Goal: Task Accomplishment & Management: Use online tool/utility

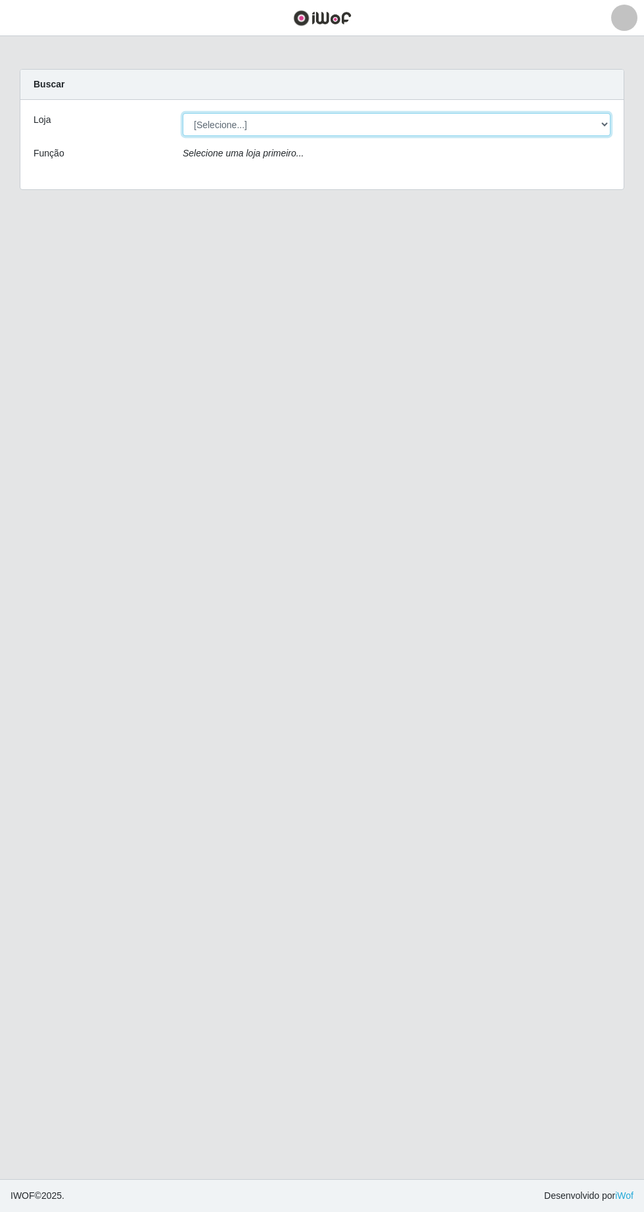
click at [306, 124] on select "[Selecione...] Extrabom - Loja 05 [GEOGRAPHIC_DATA]" at bounding box center [397, 124] width 428 height 23
select select "494"
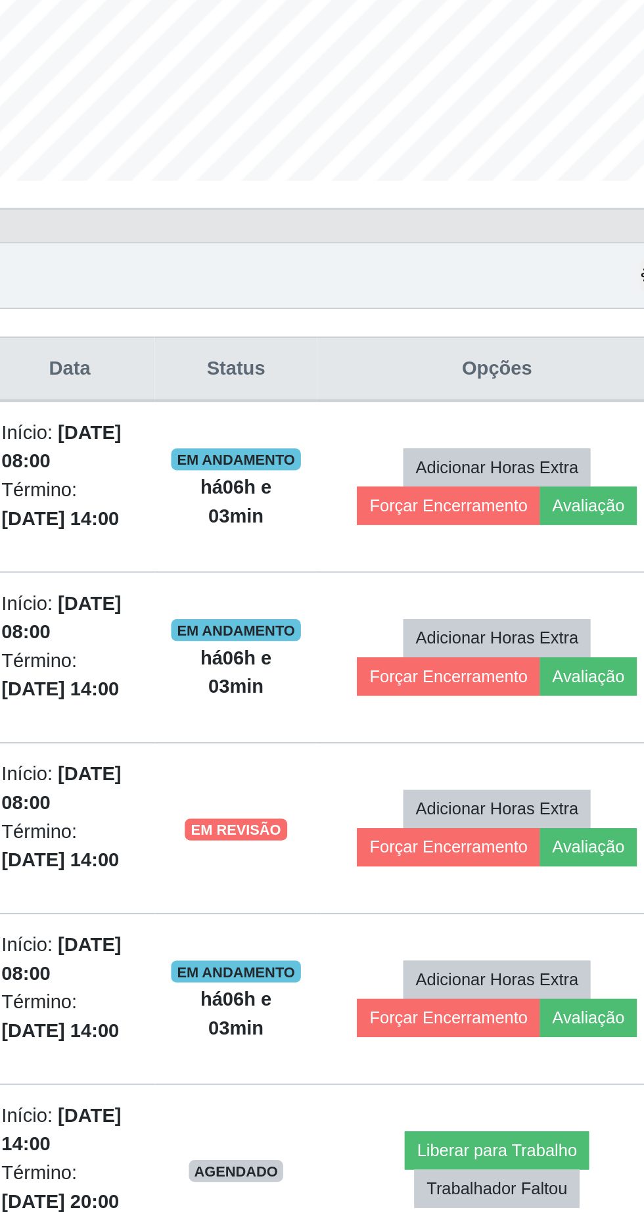
scroll to position [2, 0]
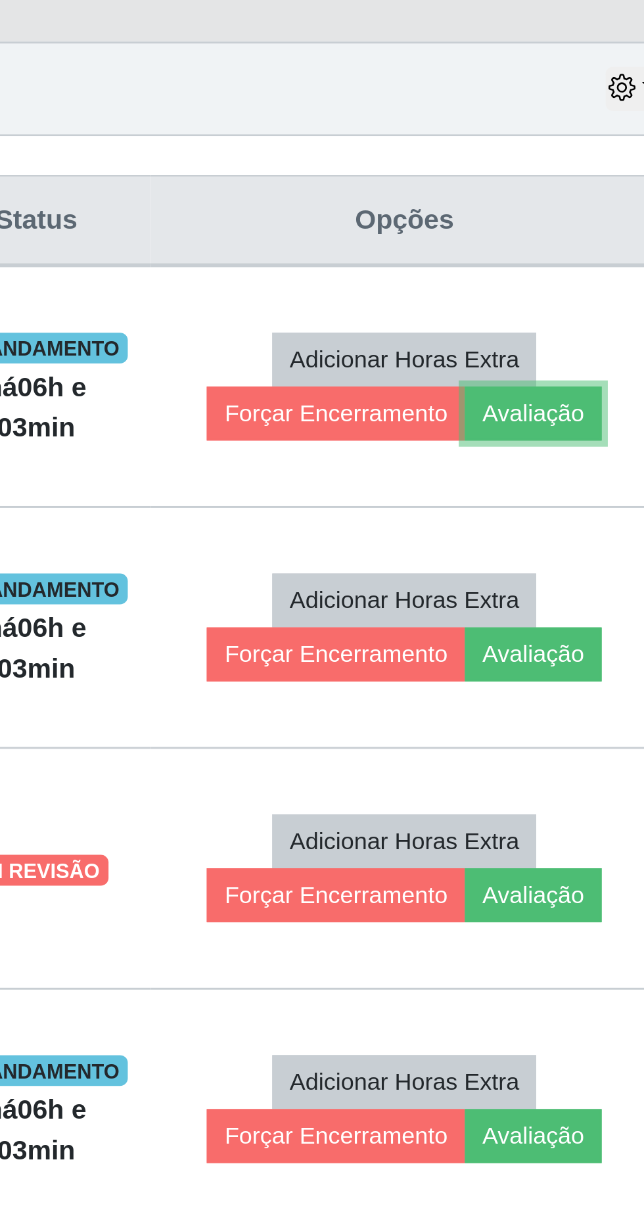
click at [580, 624] on button "Avaliação" at bounding box center [567, 626] width 47 height 18
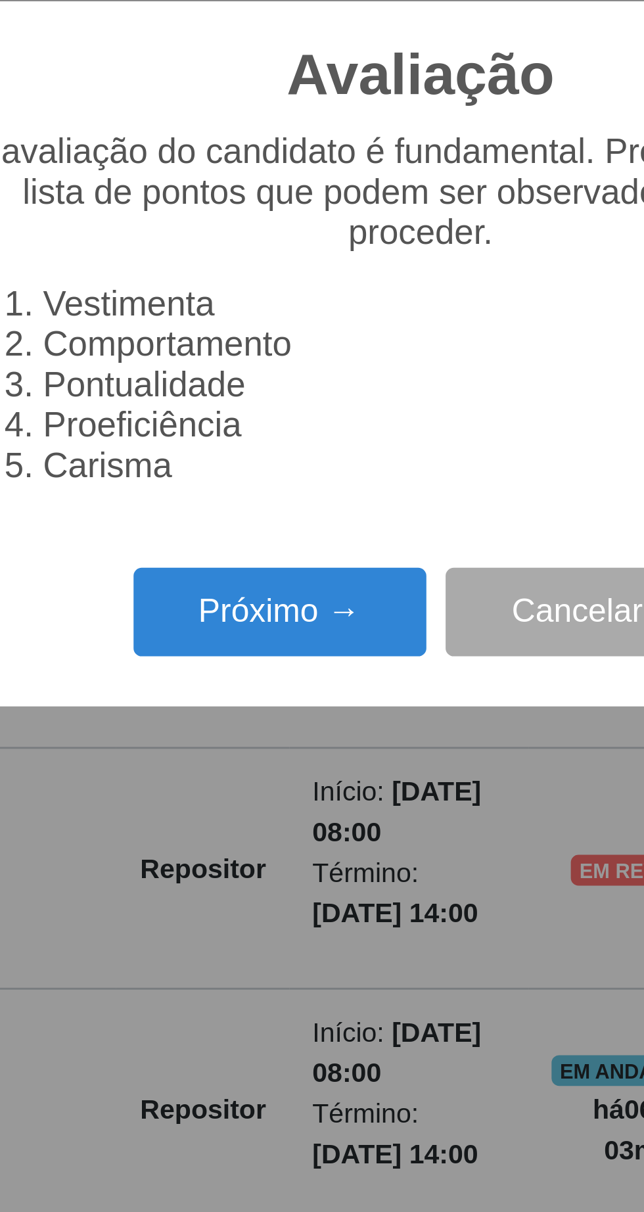
click at [265, 693] on button "Próximo →" at bounding box center [274, 694] width 100 height 31
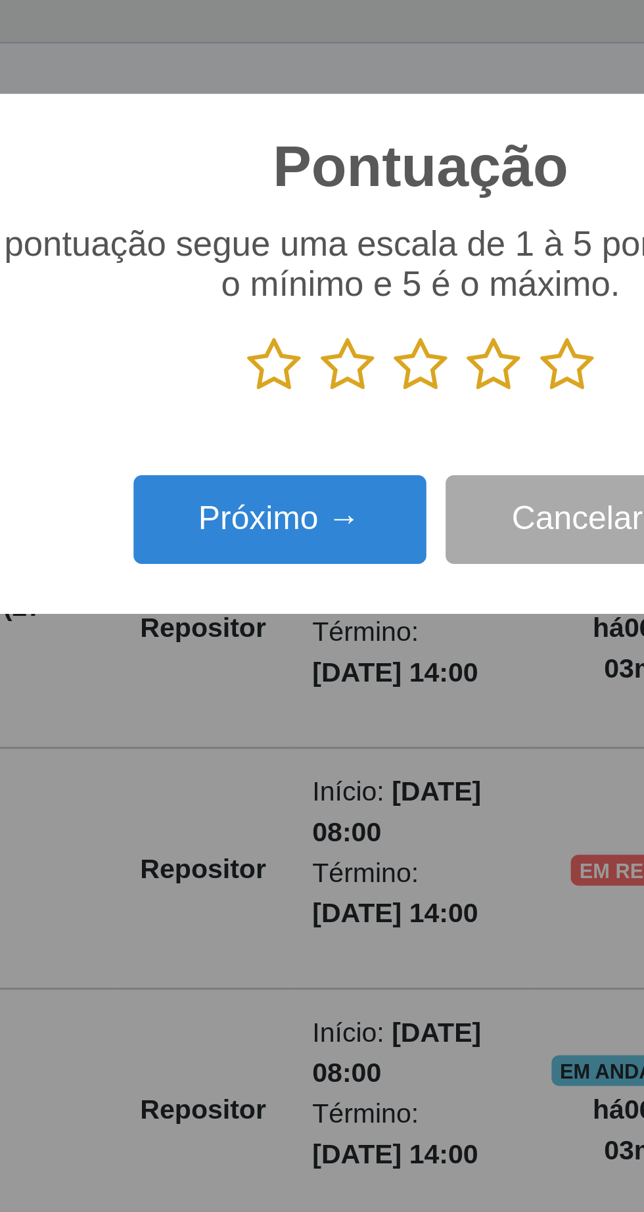
click at [373, 614] on icon at bounding box center [372, 610] width 18 height 20
click at [363, 620] on input "radio" at bounding box center [363, 620] width 0 height 0
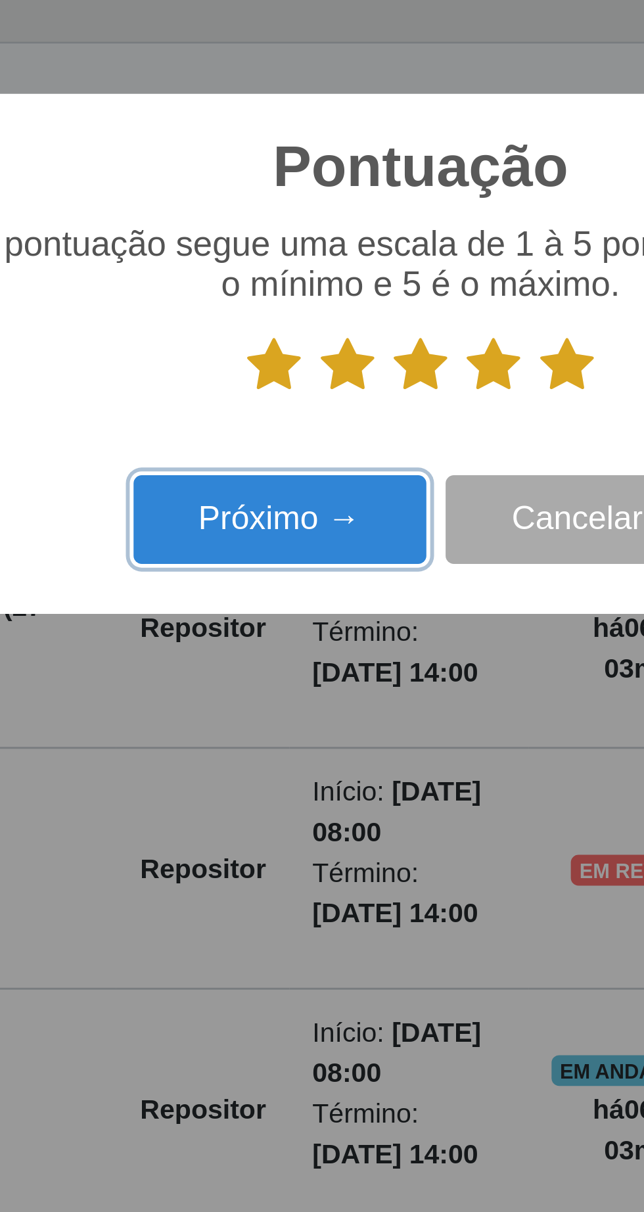
click at [294, 664] on button "Próximo →" at bounding box center [274, 662] width 100 height 31
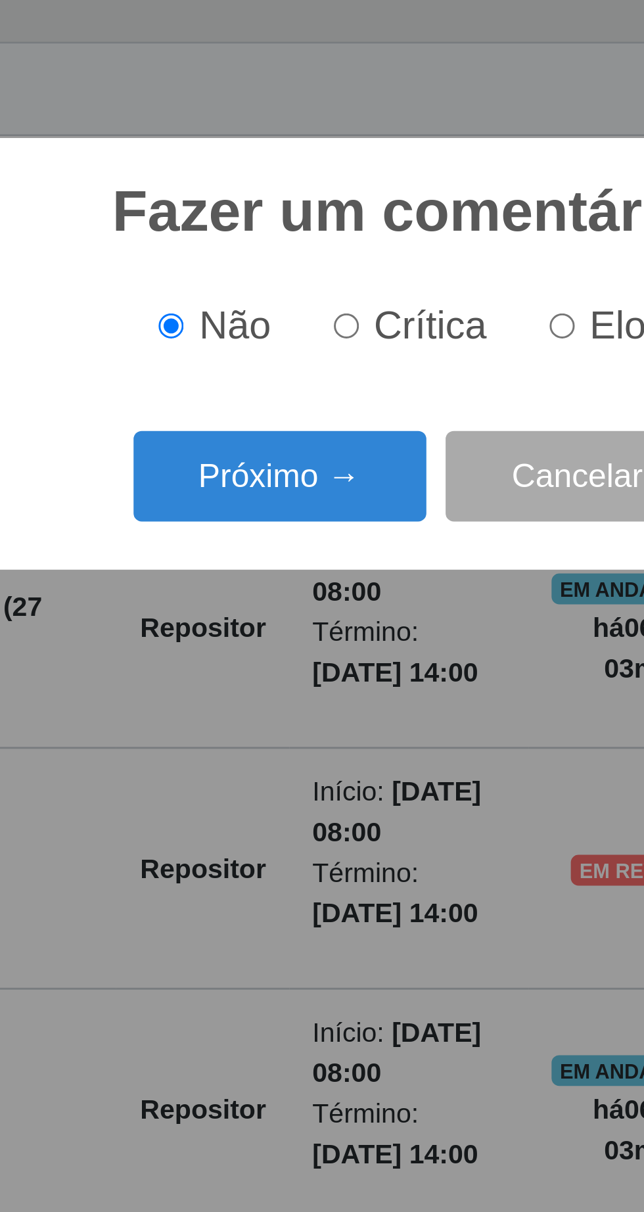
click at [375, 599] on input "Elogio" at bounding box center [370, 596] width 9 height 9
radio input "true"
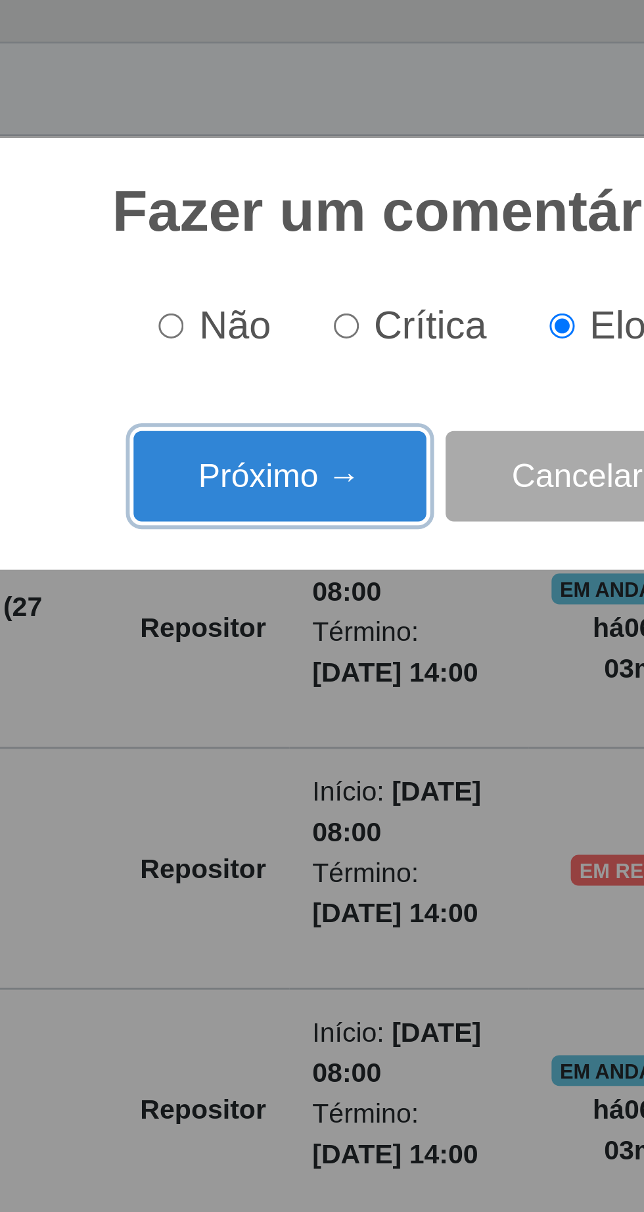
click at [298, 648] on button "Próximo →" at bounding box center [274, 647] width 100 height 31
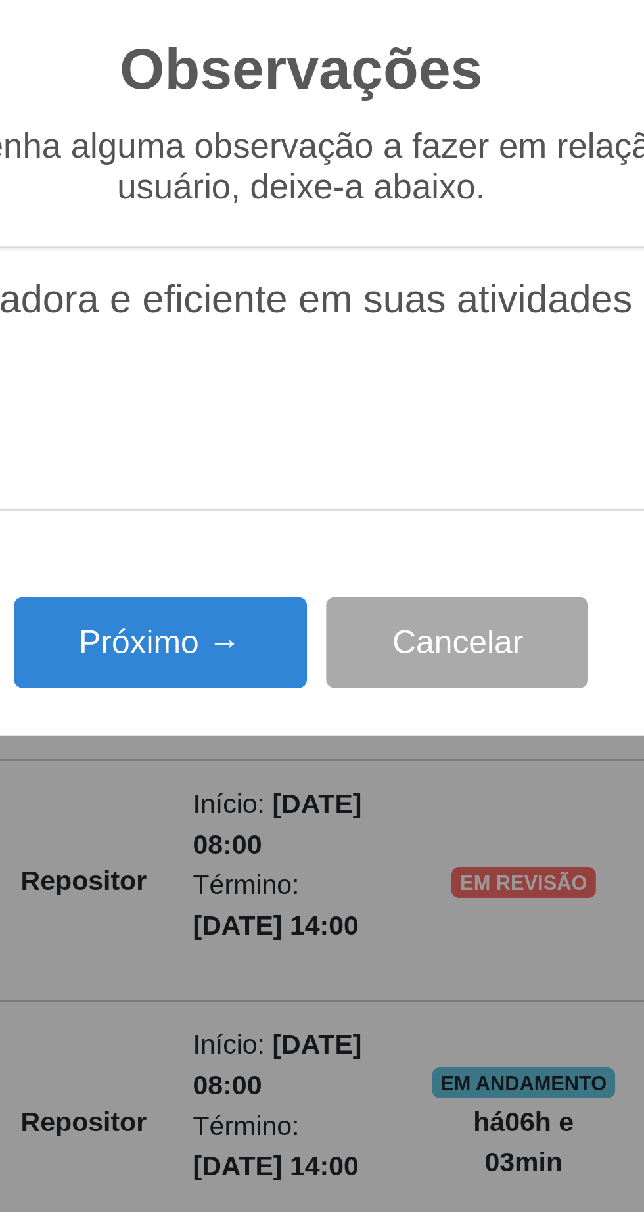
type textarea "A prestadora e eficiente em suas atividades"
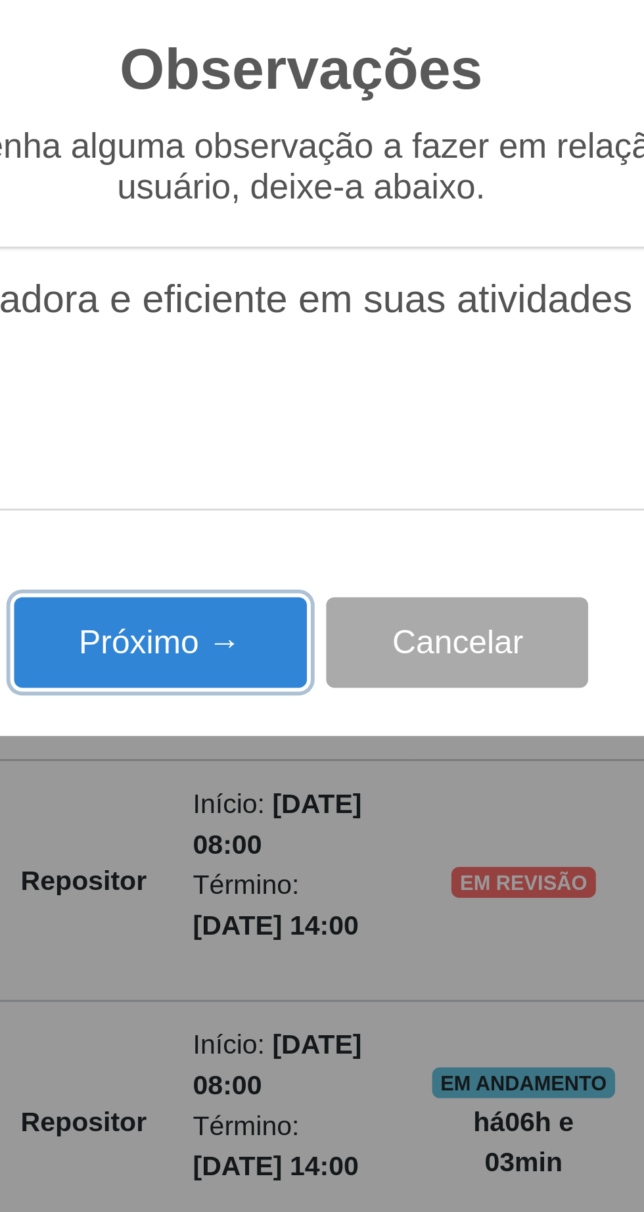
click at [285, 696] on button "Próximo →" at bounding box center [274, 700] width 100 height 31
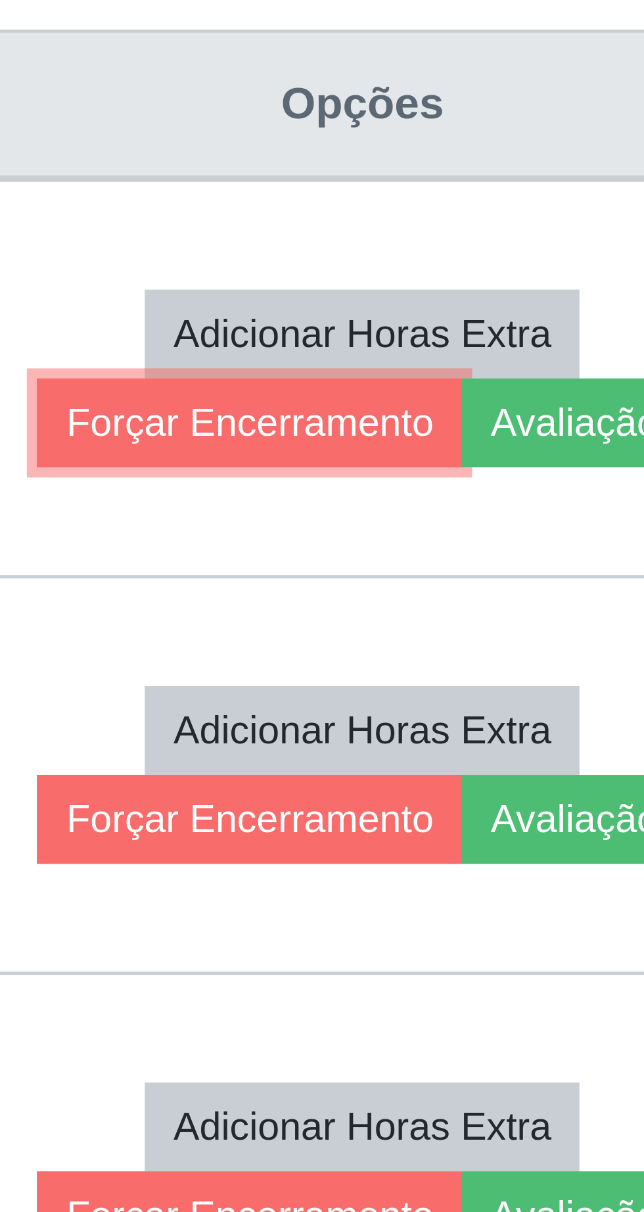
click at [517, 623] on button "Forçar Encerramento" at bounding box center [500, 626] width 88 height 18
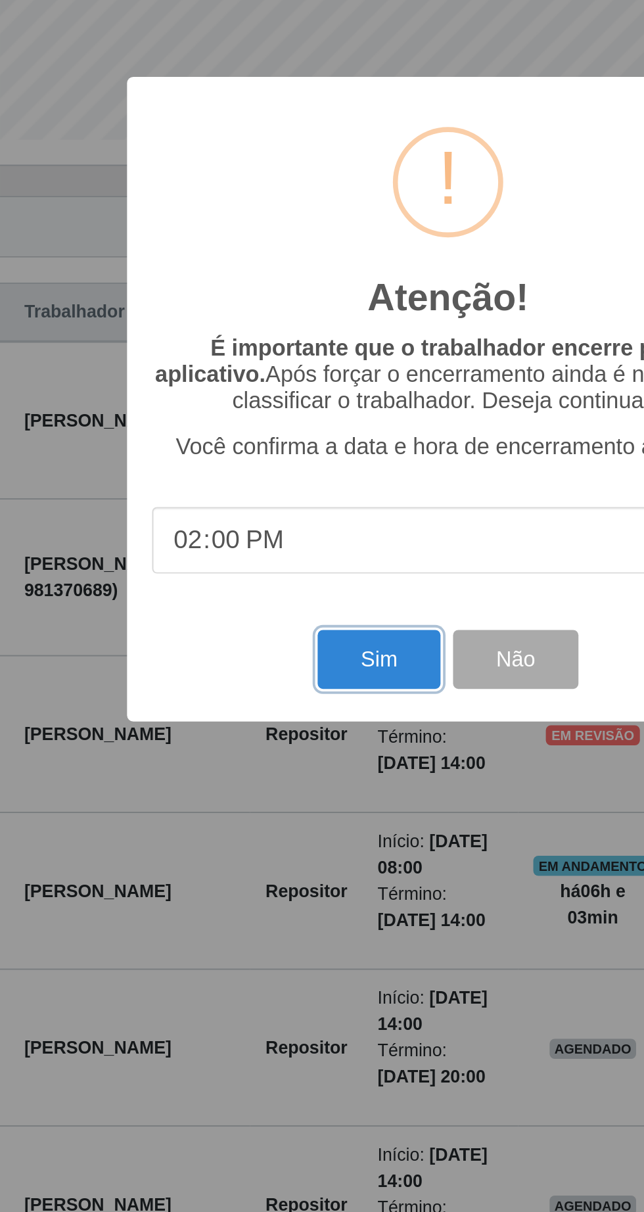
click at [303, 740] on button "Sim" at bounding box center [286, 742] width 64 height 31
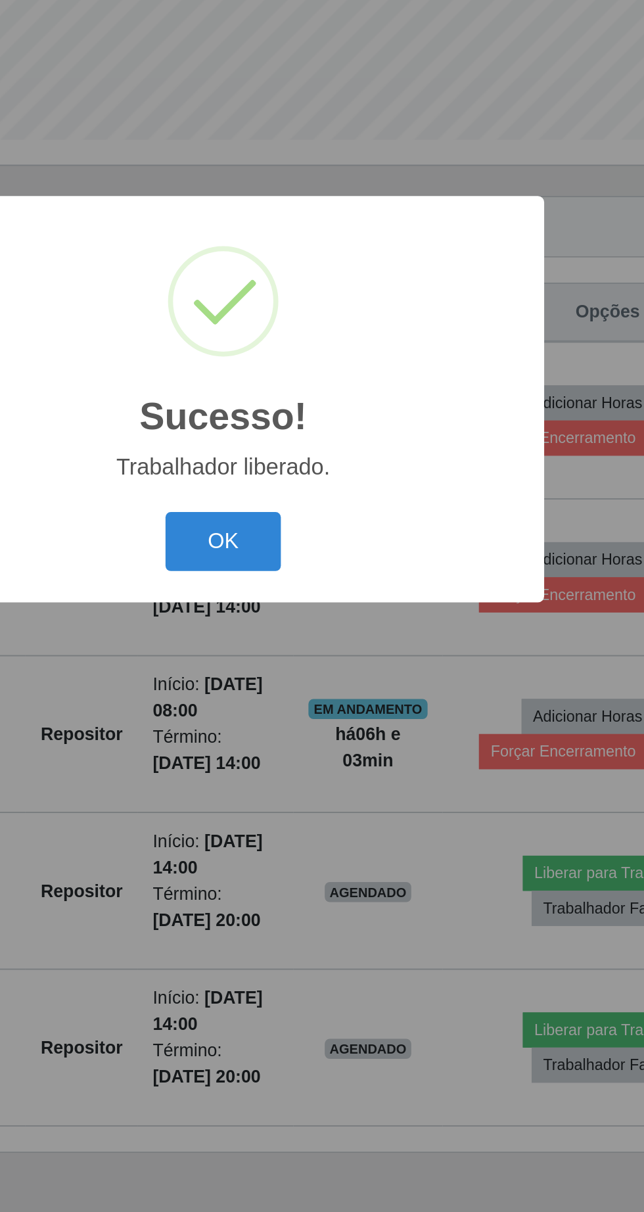
click at [319, 681] on button "OK" at bounding box center [322, 680] width 61 height 31
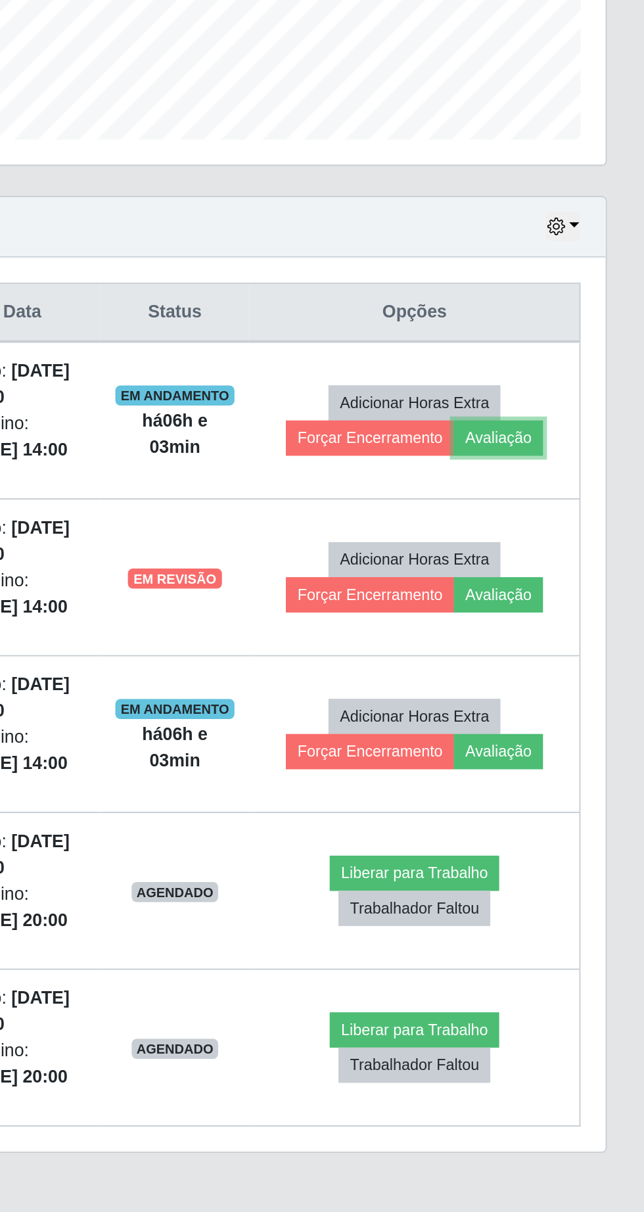
click at [582, 628] on button "Avaliação" at bounding box center [567, 626] width 47 height 18
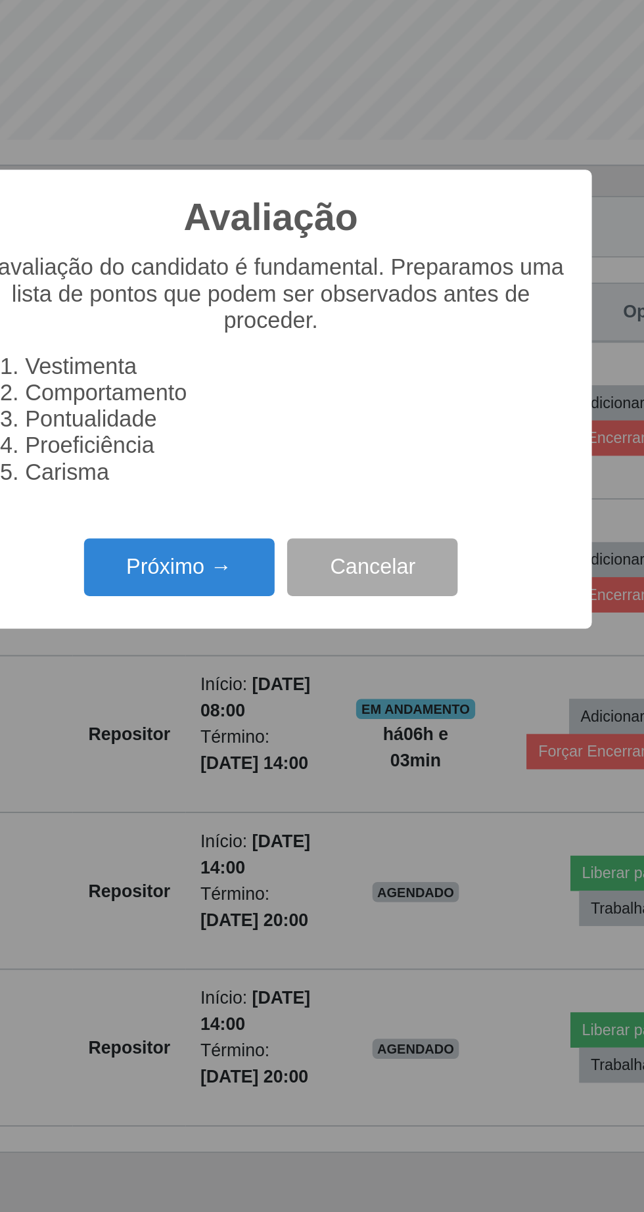
click at [277, 698] on button "Próximo →" at bounding box center [274, 694] width 100 height 31
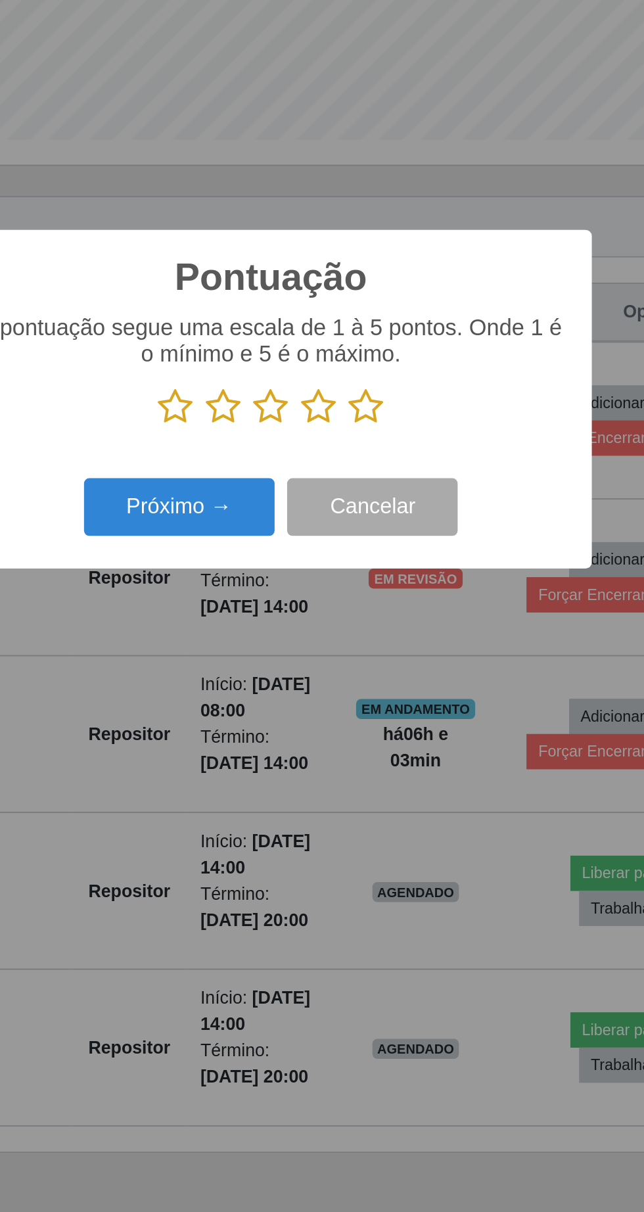
click at [378, 613] on icon at bounding box center [372, 610] width 18 height 20
click at [363, 620] on input "radio" at bounding box center [363, 620] width 0 height 0
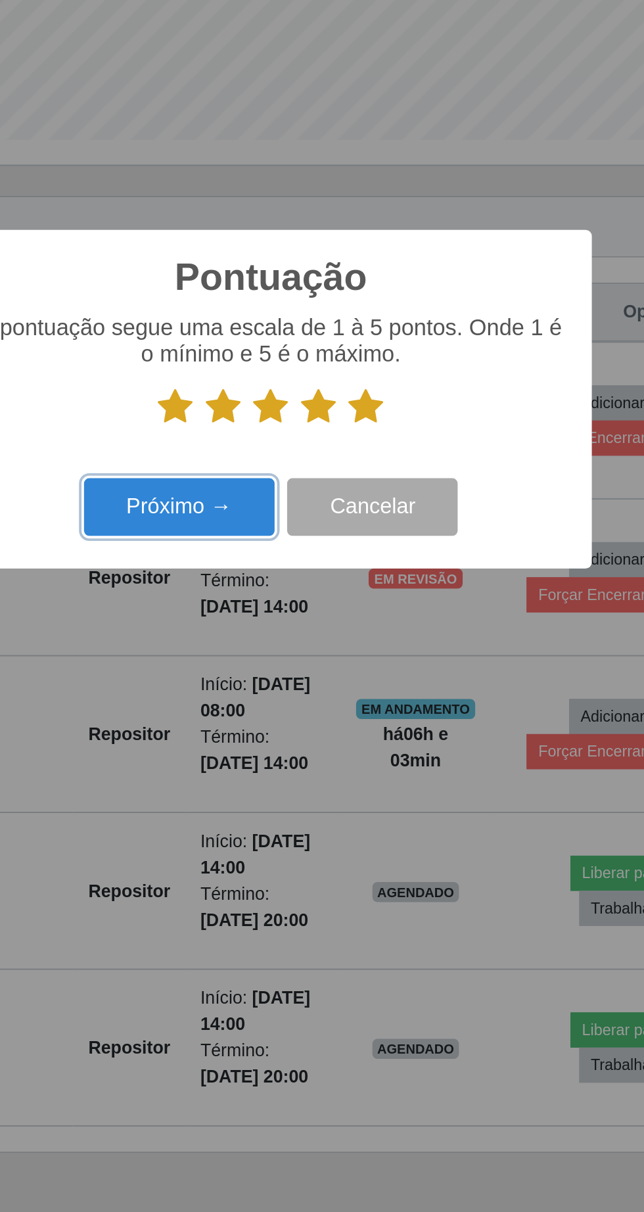
click at [286, 668] on button "Próximo →" at bounding box center [274, 662] width 100 height 31
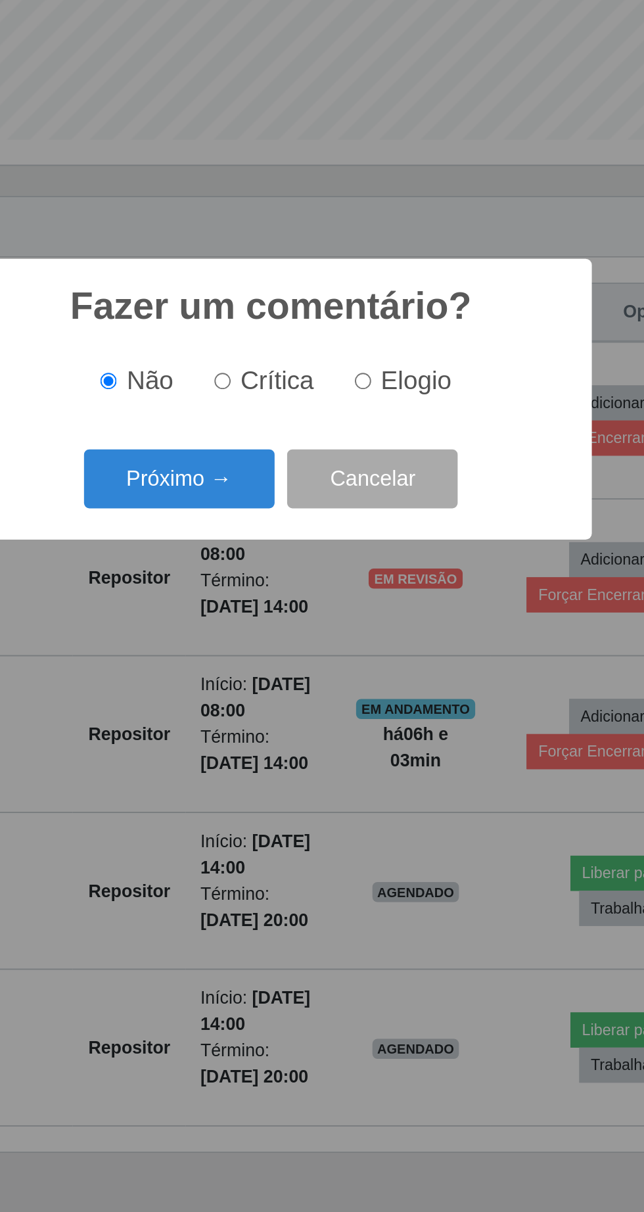
click at [375, 597] on input "Elogio" at bounding box center [370, 596] width 9 height 9
radio input "true"
click at [295, 650] on button "Próximo →" at bounding box center [274, 647] width 100 height 31
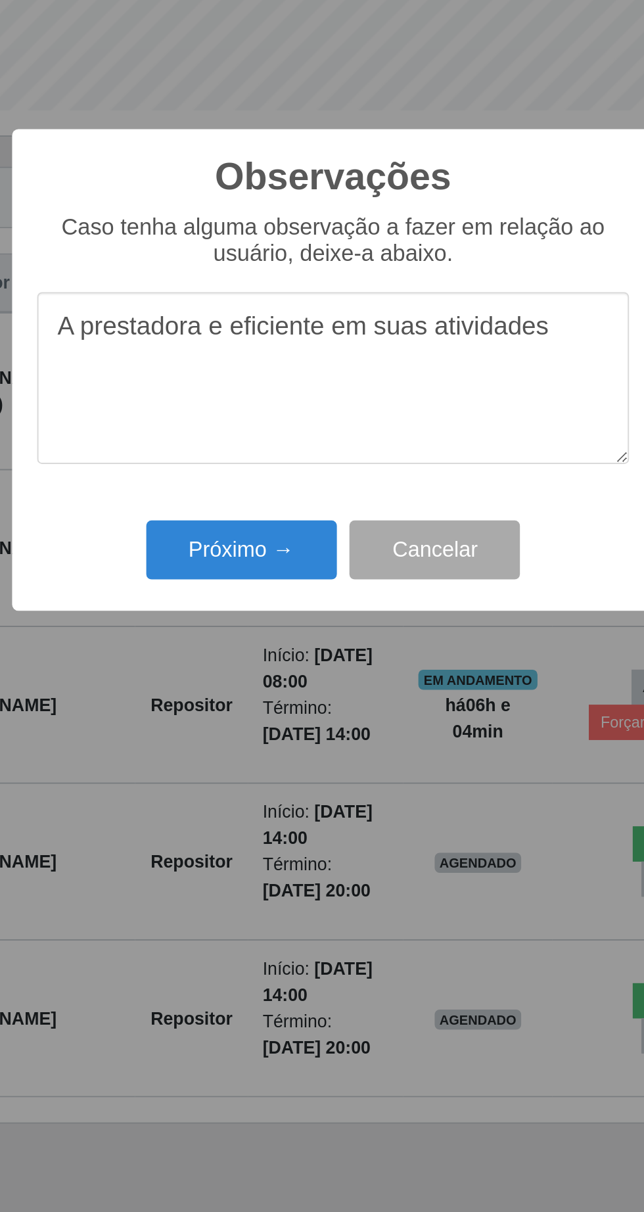
click at [185, 585] on textarea "A prestadora e eficiente em suas atividades" at bounding box center [322, 610] width 310 height 90
click at [256, 585] on textarea "O prestadora e eficiente em suas atividades" at bounding box center [322, 610] width 310 height 90
type textarea "O prestador e eficiente em suas atividades"
click at [273, 688] on button "Próximo →" at bounding box center [274, 700] width 100 height 31
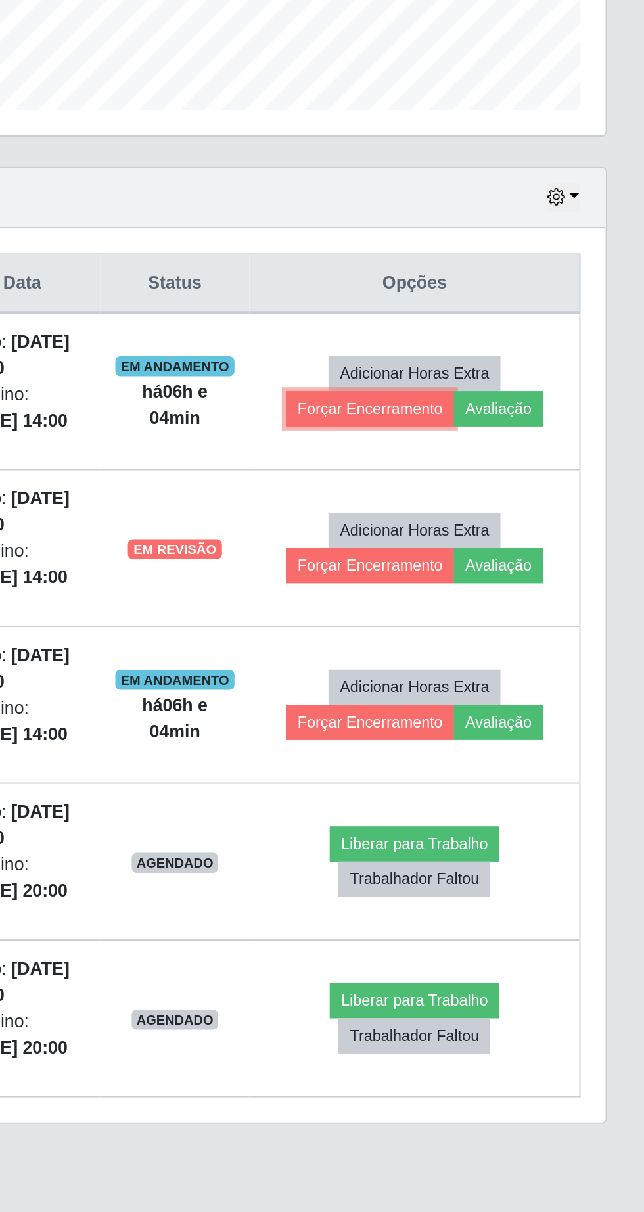
click at [504, 629] on button "Forçar Encerramento" at bounding box center [500, 626] width 88 height 18
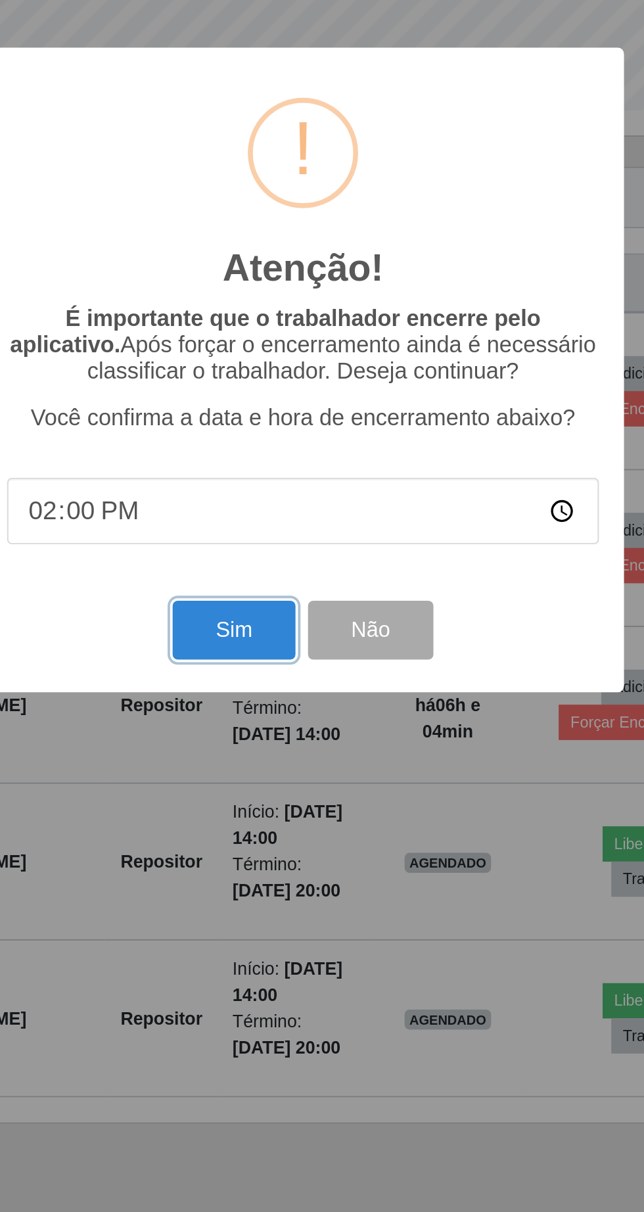
click at [277, 743] on button "Sim" at bounding box center [286, 742] width 64 height 31
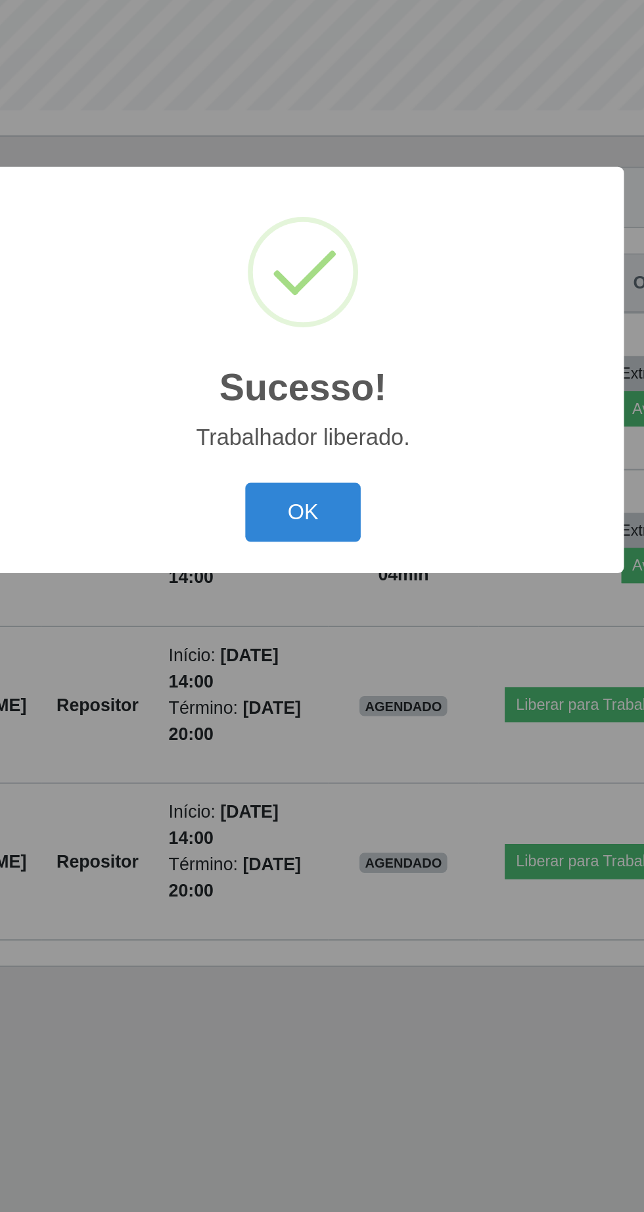
click at [330, 682] on button "OK" at bounding box center [322, 680] width 61 height 31
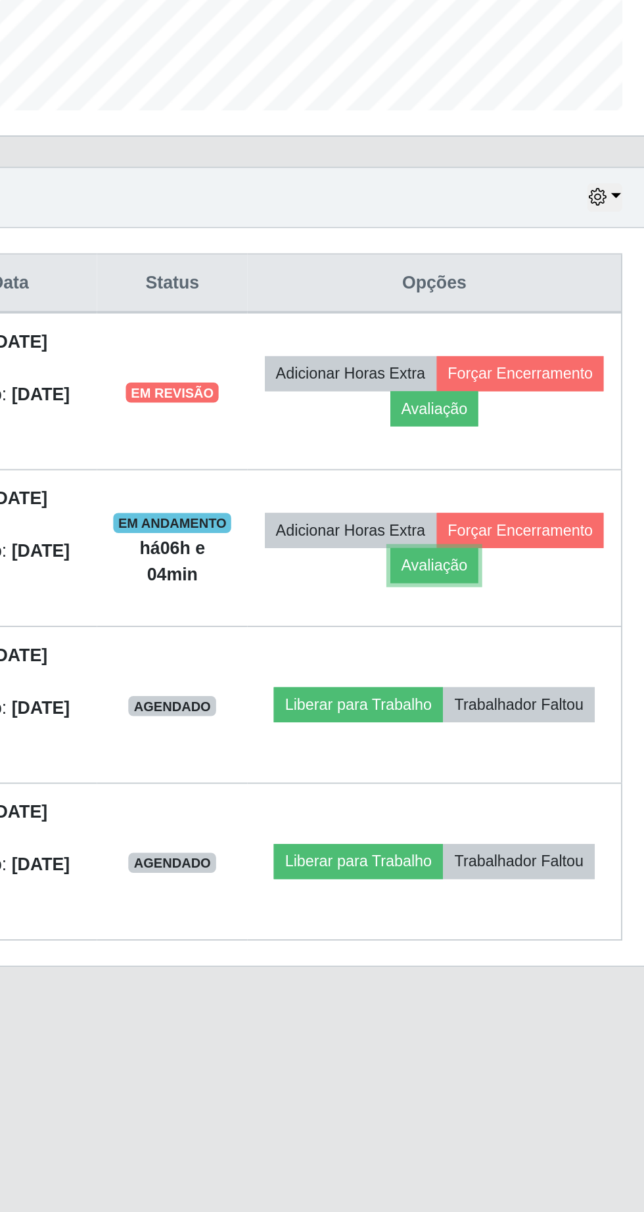
click at [535, 708] on button "Avaliação" at bounding box center [512, 708] width 47 height 18
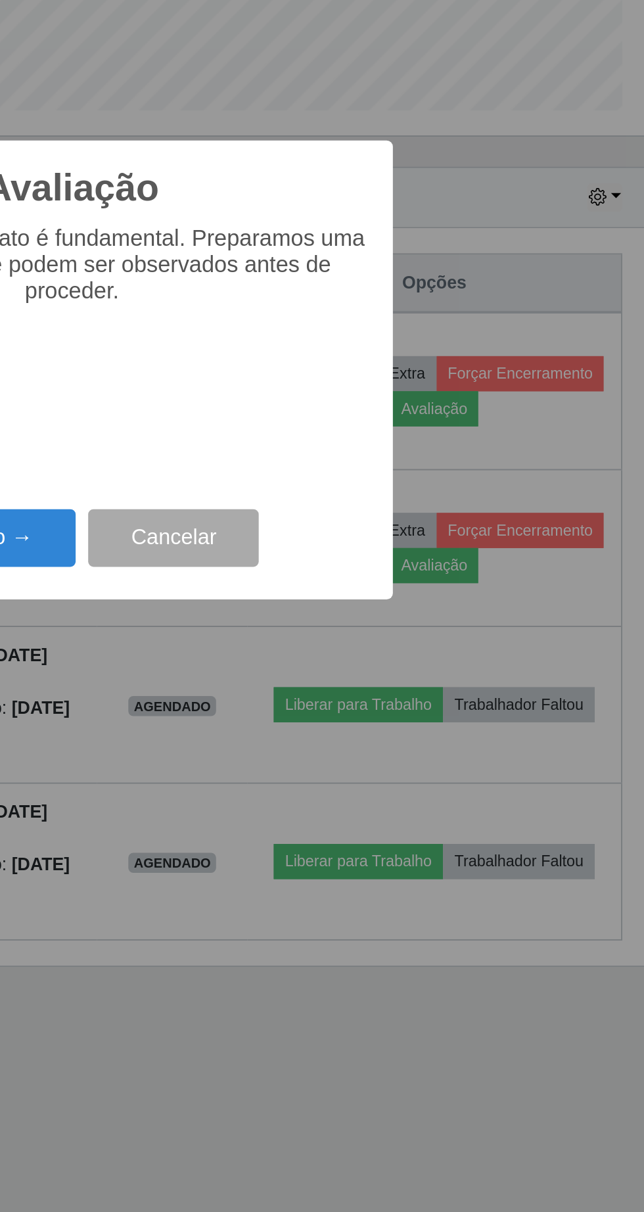
click at [365, 903] on div "Avaliação × A avaliação do candidato é fundamental. Preparamos uma lista de pon…" at bounding box center [322, 606] width 644 height 1212
click at [386, 696] on button "Cancelar" at bounding box center [374, 694] width 89 height 31
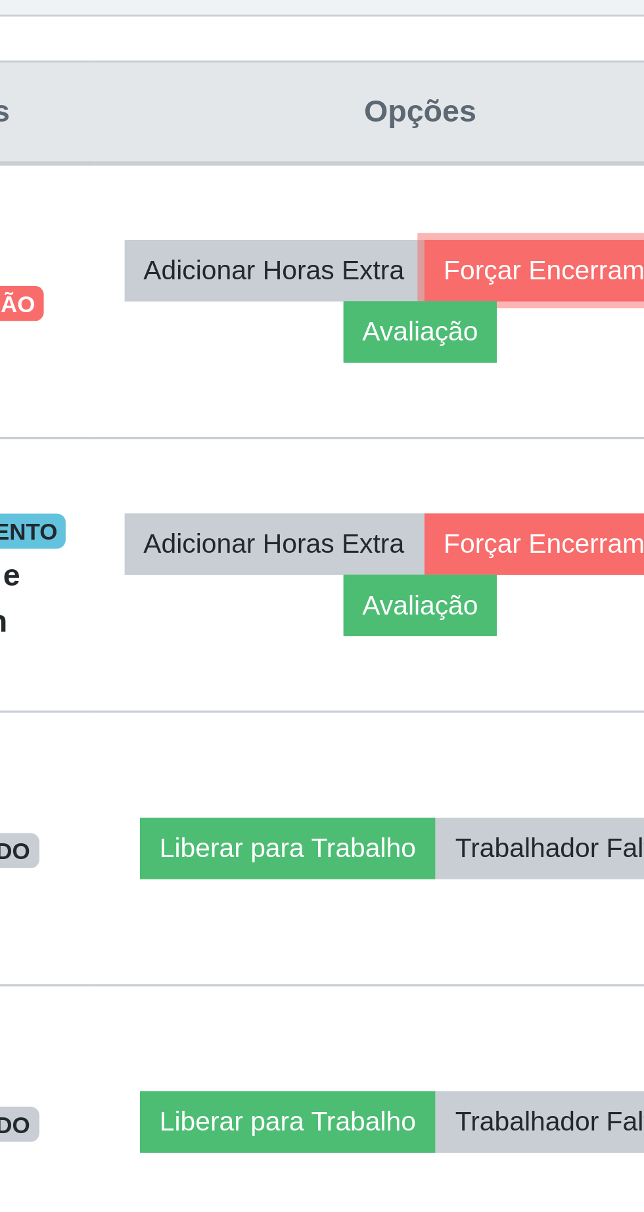
click at [513, 617] on button "Forçar Encerramento" at bounding box center [557, 608] width 88 height 18
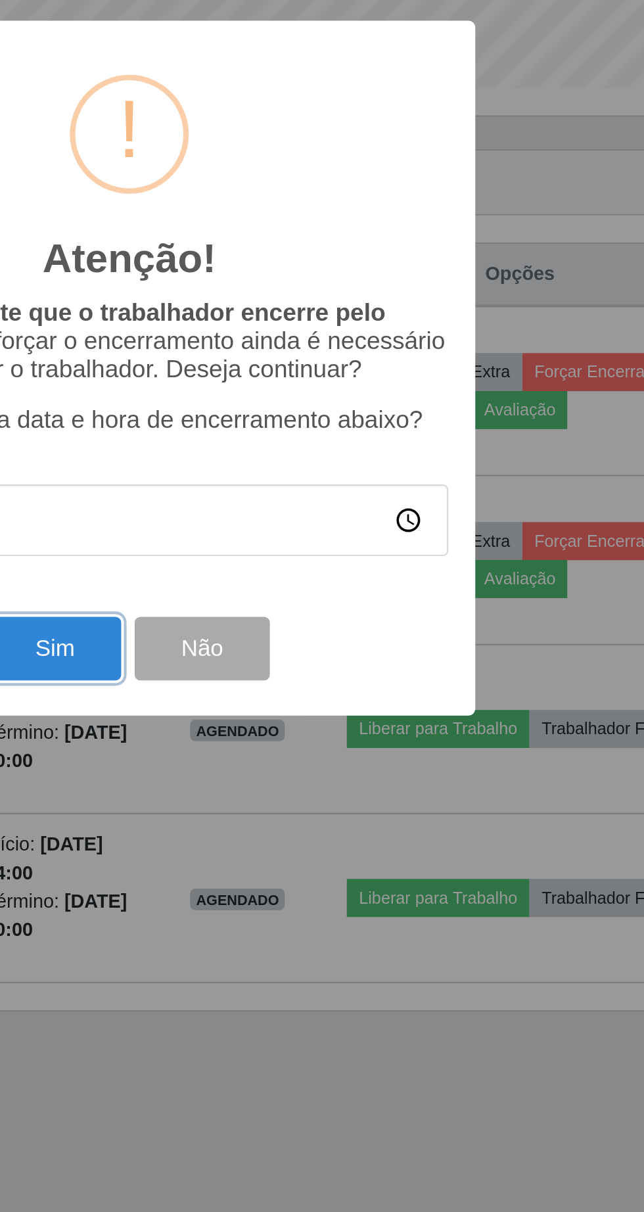
click at [292, 739] on button "Sim" at bounding box center [286, 742] width 64 height 31
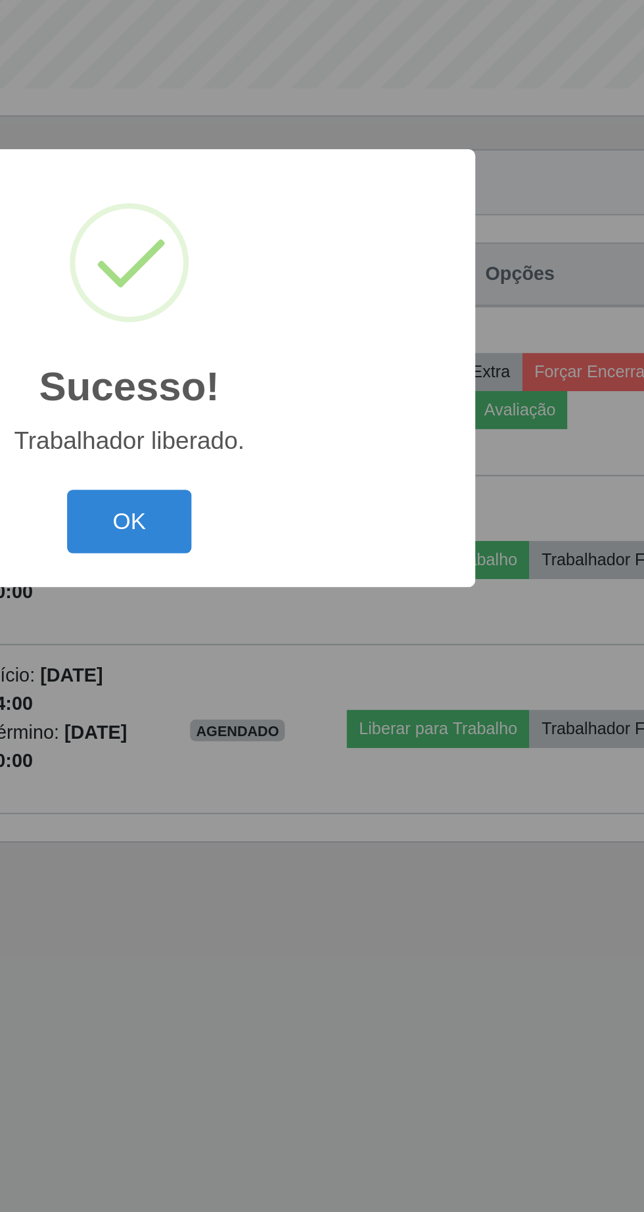
click at [337, 683] on button "OK" at bounding box center [322, 680] width 61 height 31
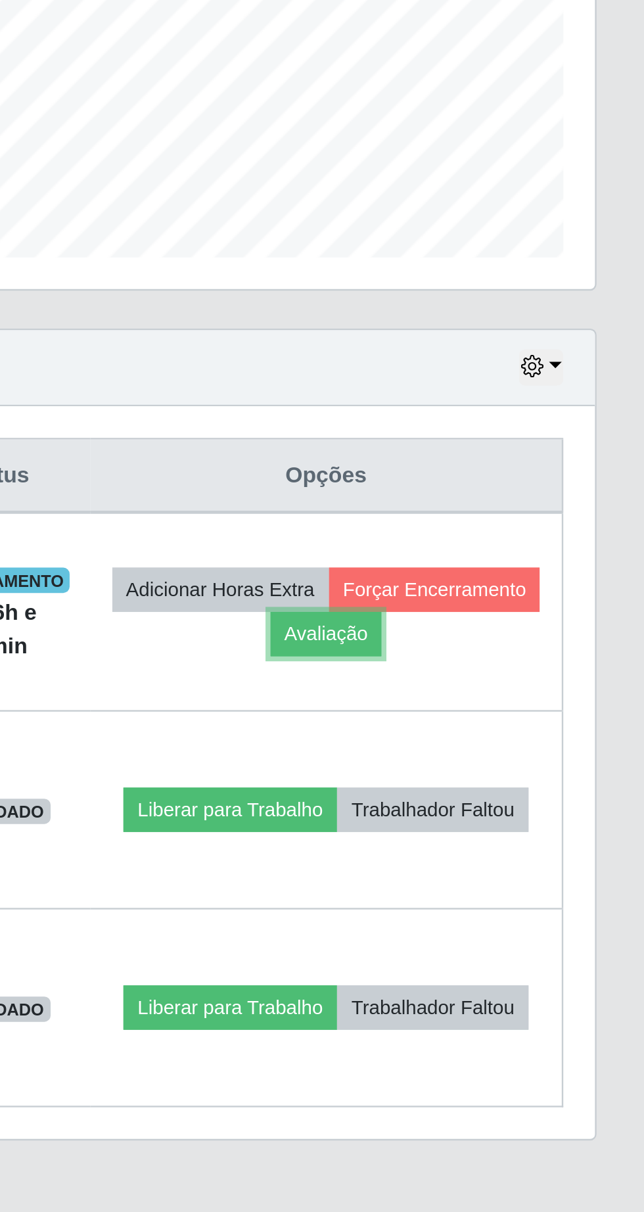
click at [535, 618] on button "Avaliação" at bounding box center [512, 626] width 47 height 18
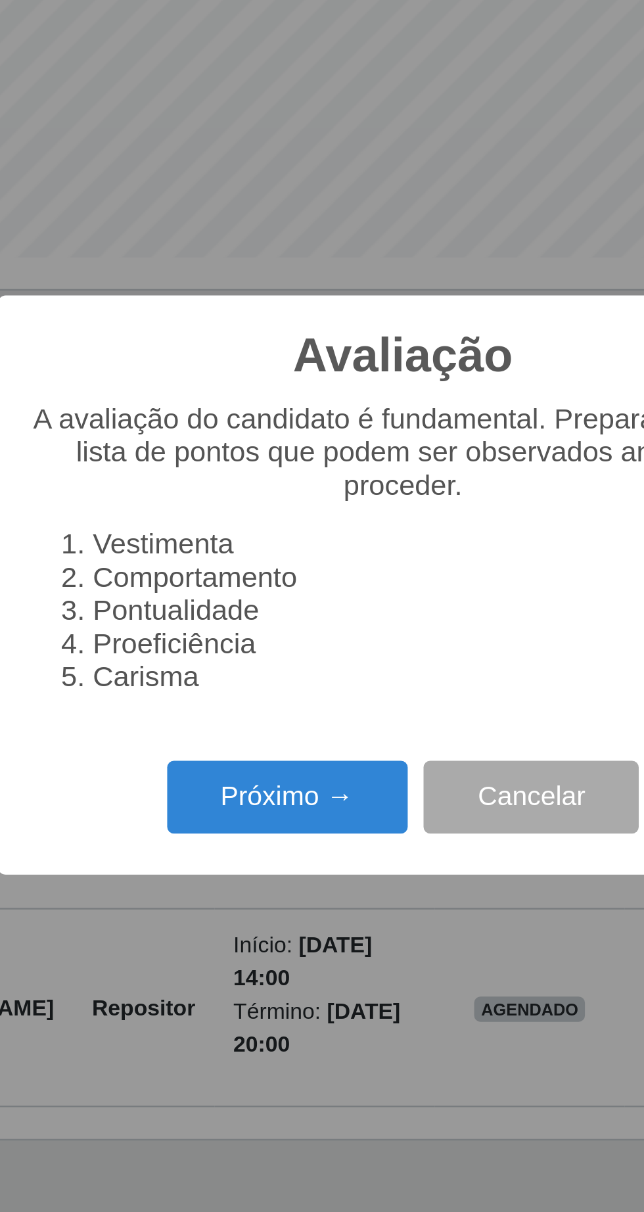
click at [269, 698] on button "Próximo →" at bounding box center [274, 694] width 100 height 31
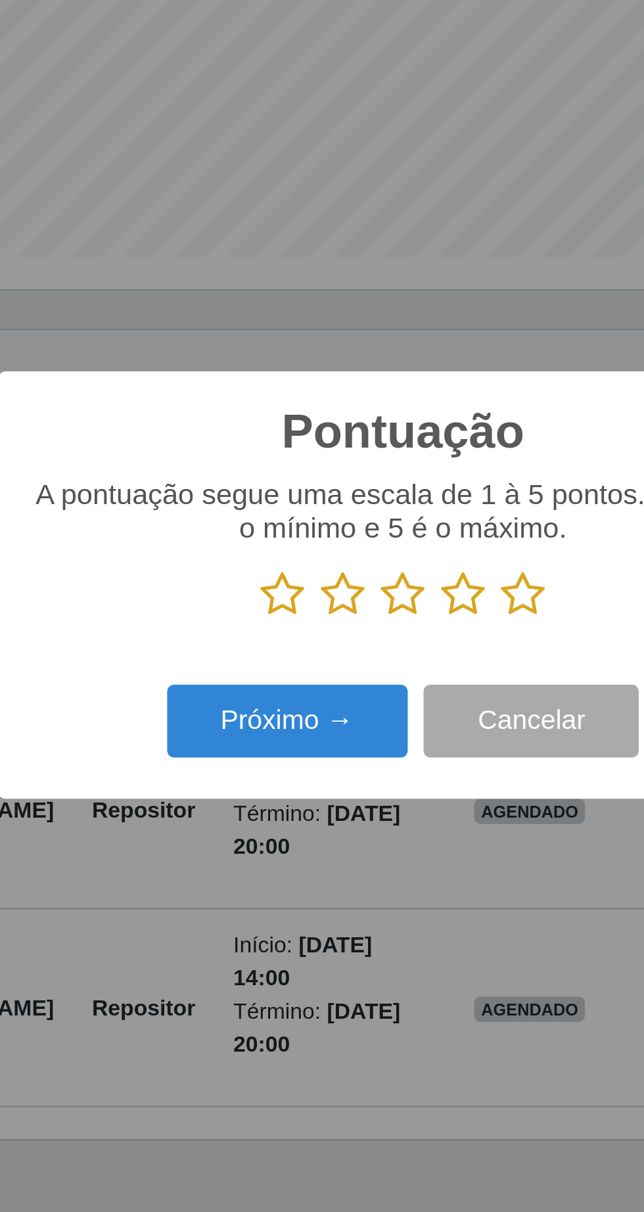
click at [380, 612] on icon at bounding box center [372, 610] width 18 height 20
click at [363, 620] on input "radio" at bounding box center [363, 620] width 0 height 0
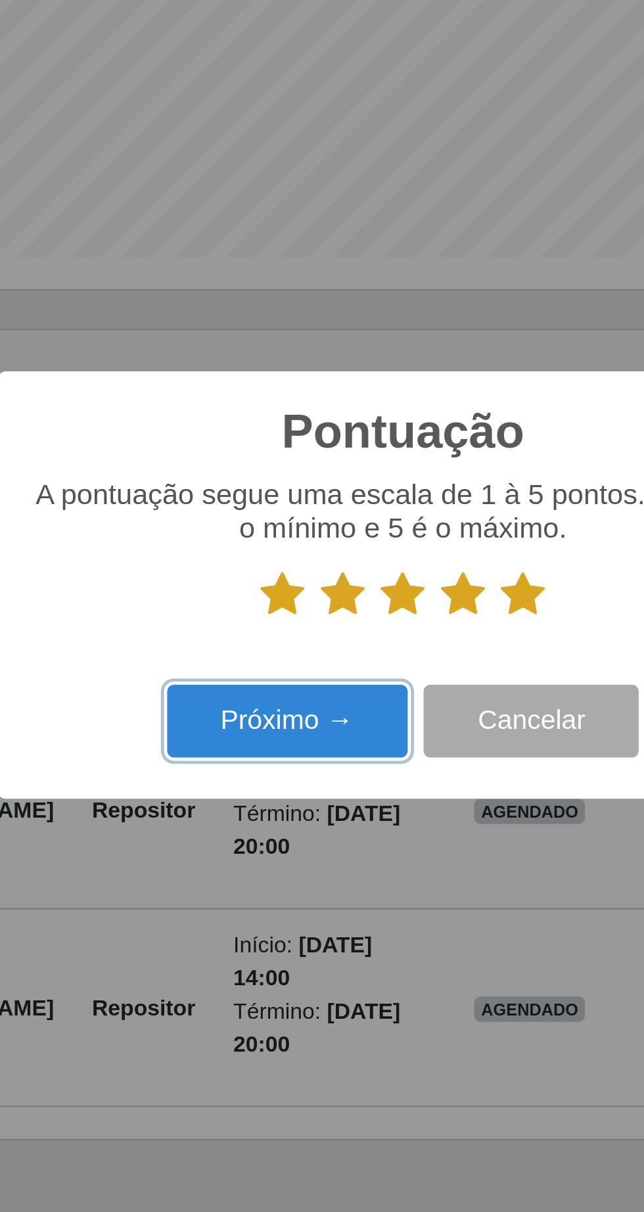
click at [289, 663] on button "Próximo →" at bounding box center [274, 662] width 100 height 31
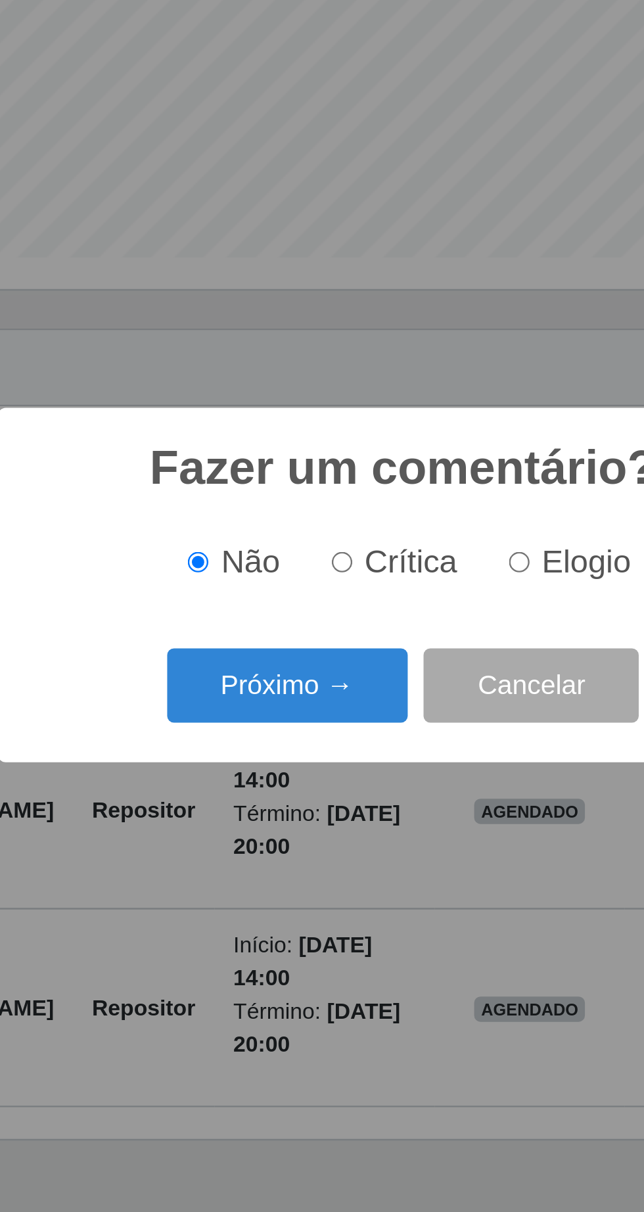
click at [375, 596] on input "Elogio" at bounding box center [370, 596] width 9 height 9
radio input "true"
click at [287, 651] on button "Próximo →" at bounding box center [274, 647] width 100 height 31
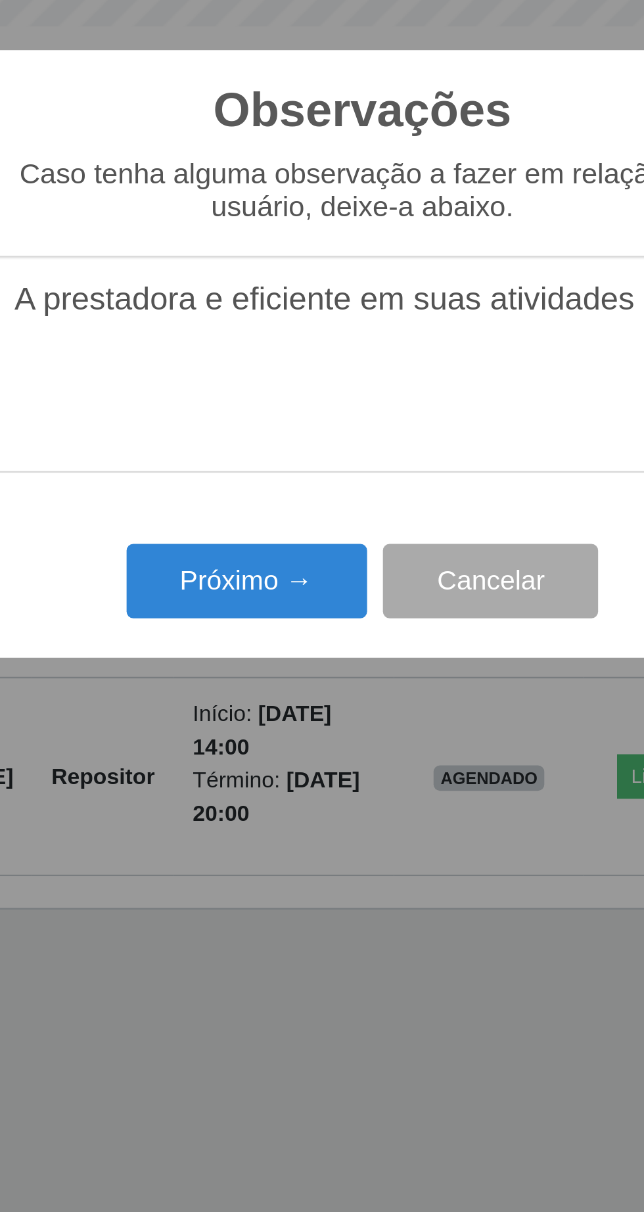
type textarea "A prestadora e eficiente em suas atividades"
click at [275, 701] on button "Próximo →" at bounding box center [274, 700] width 100 height 31
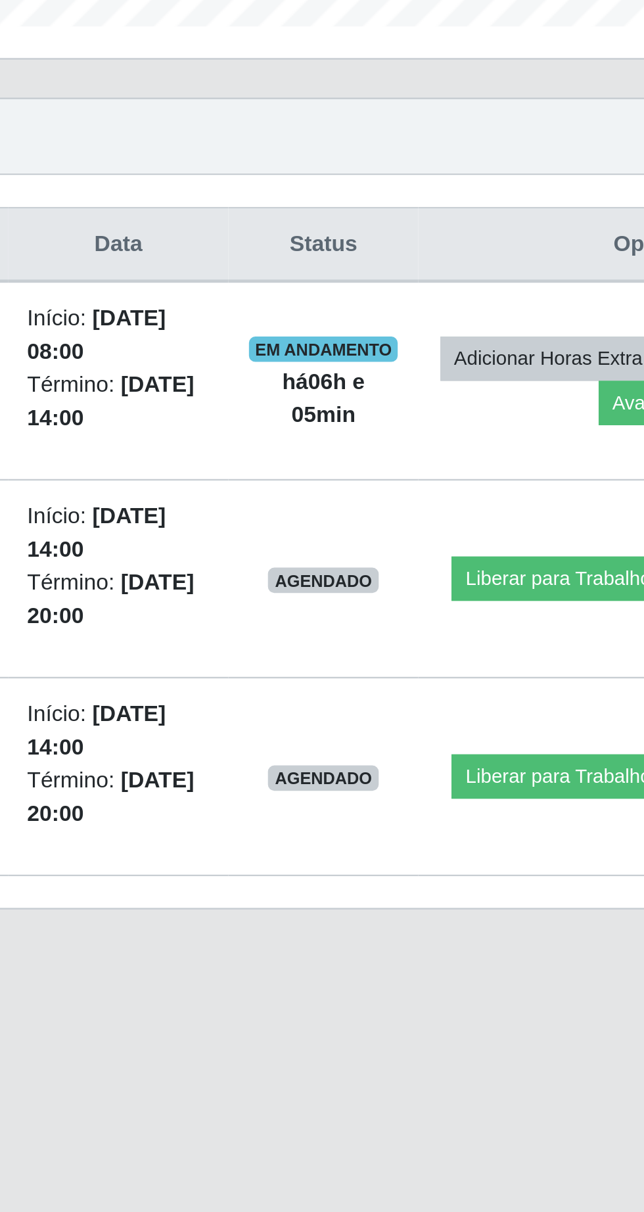
click at [513, 617] on button "Forçar Encerramento" at bounding box center [557, 608] width 88 height 18
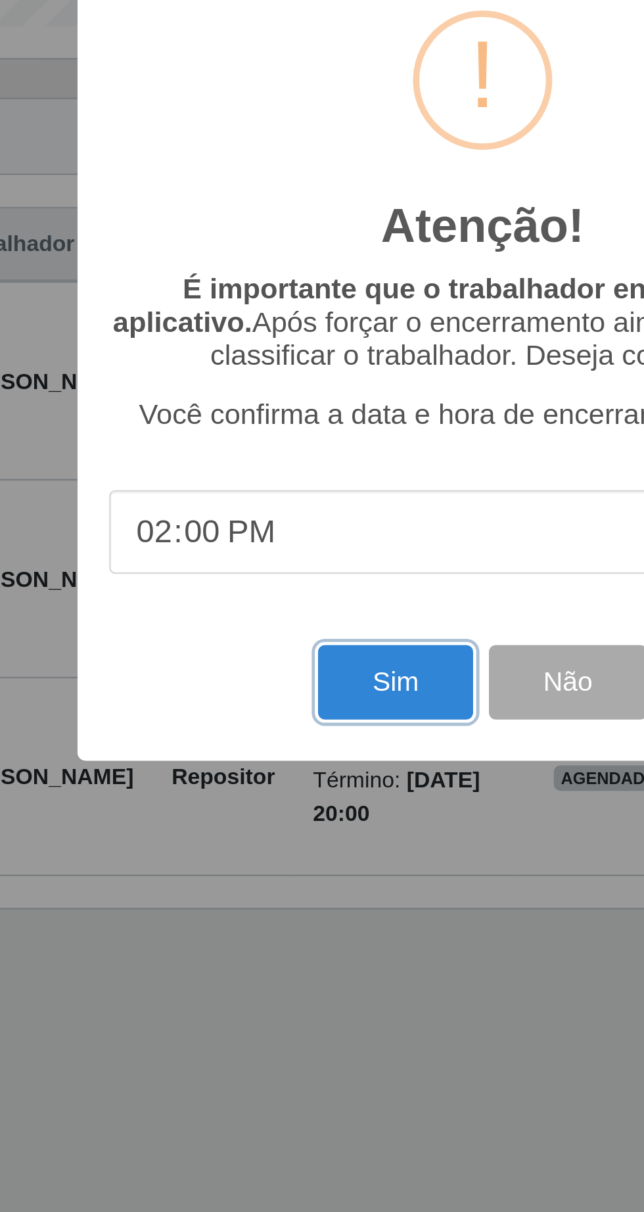
click at [277, 747] on button "Sim" at bounding box center [286, 742] width 64 height 31
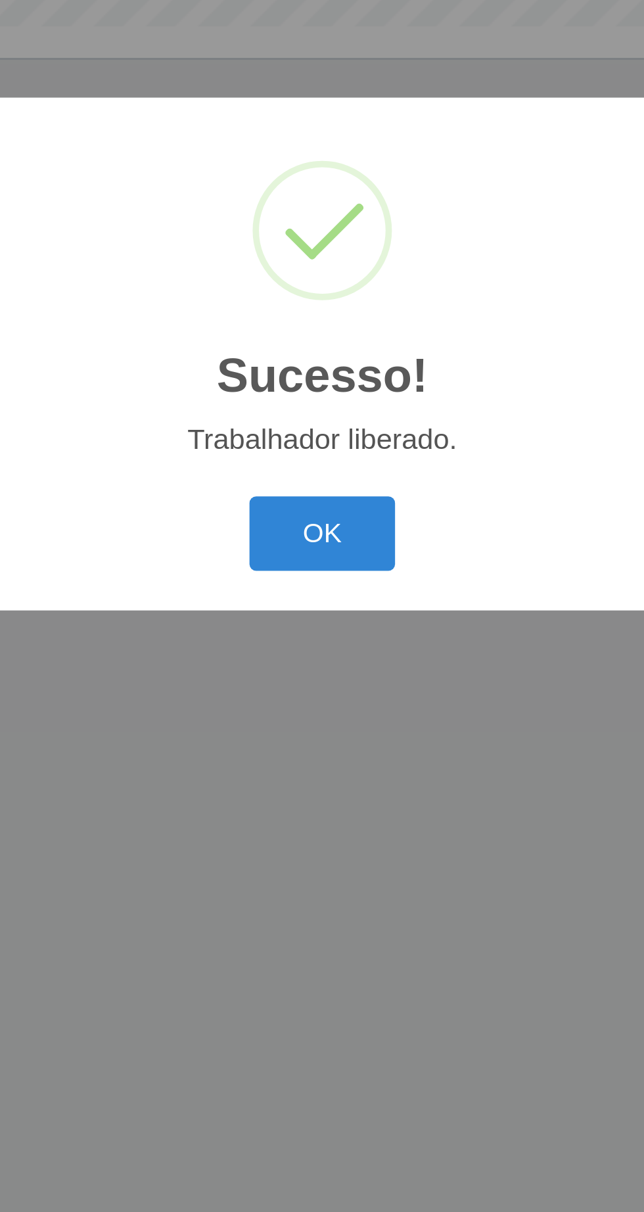
click at [314, 693] on button "OK" at bounding box center [322, 680] width 61 height 31
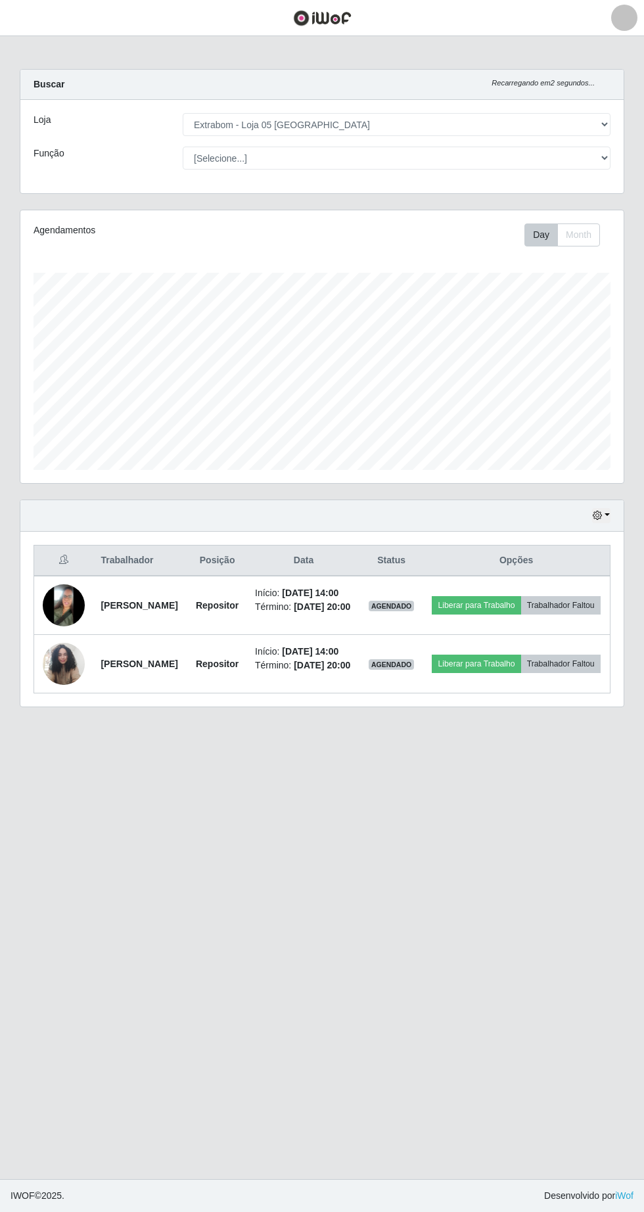
scroll to position [41, 0]
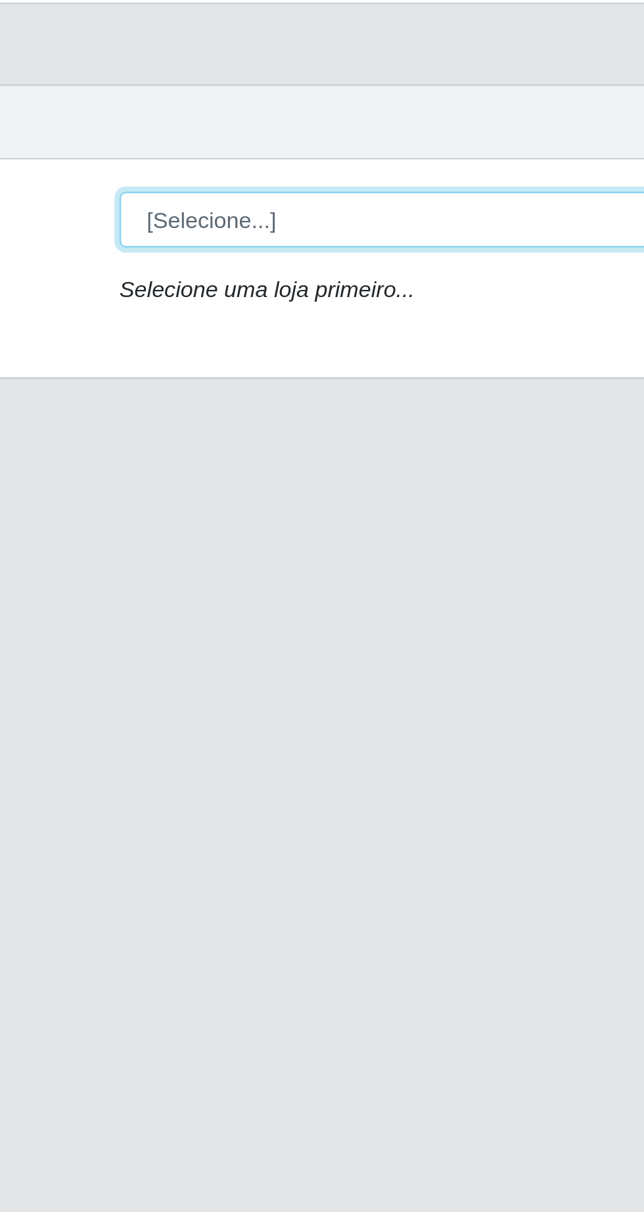
click at [290, 122] on select "[Selecione...] Extrabom - Loja 05 [GEOGRAPHIC_DATA]" at bounding box center [397, 124] width 428 height 23
select select "494"
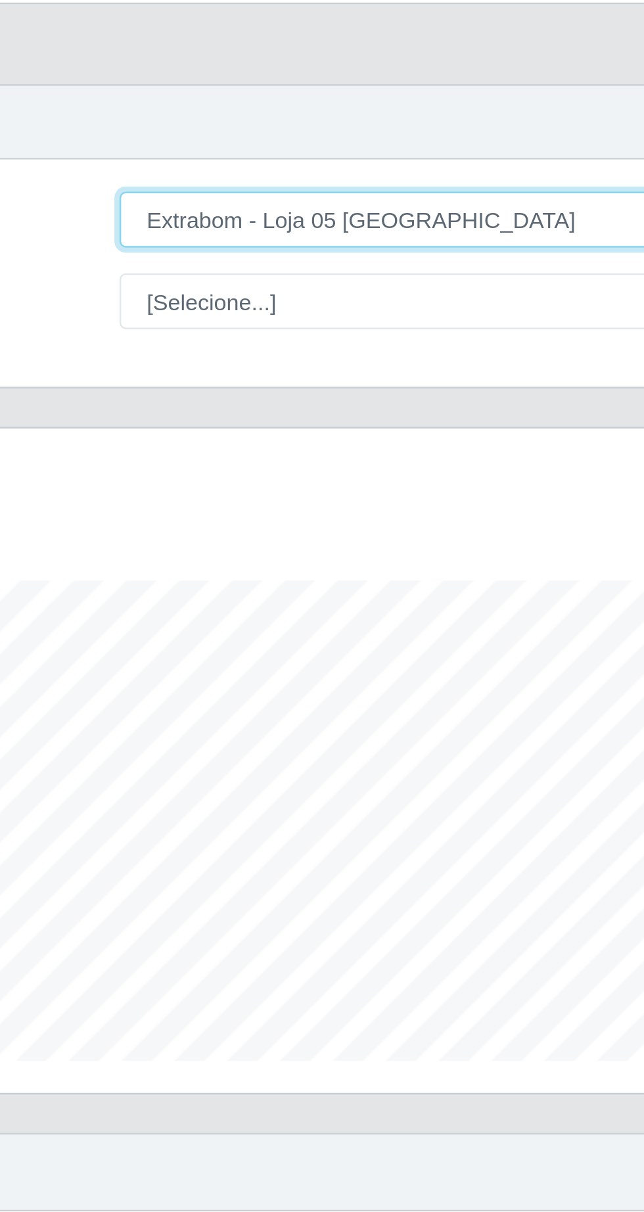
scroll to position [273, 603]
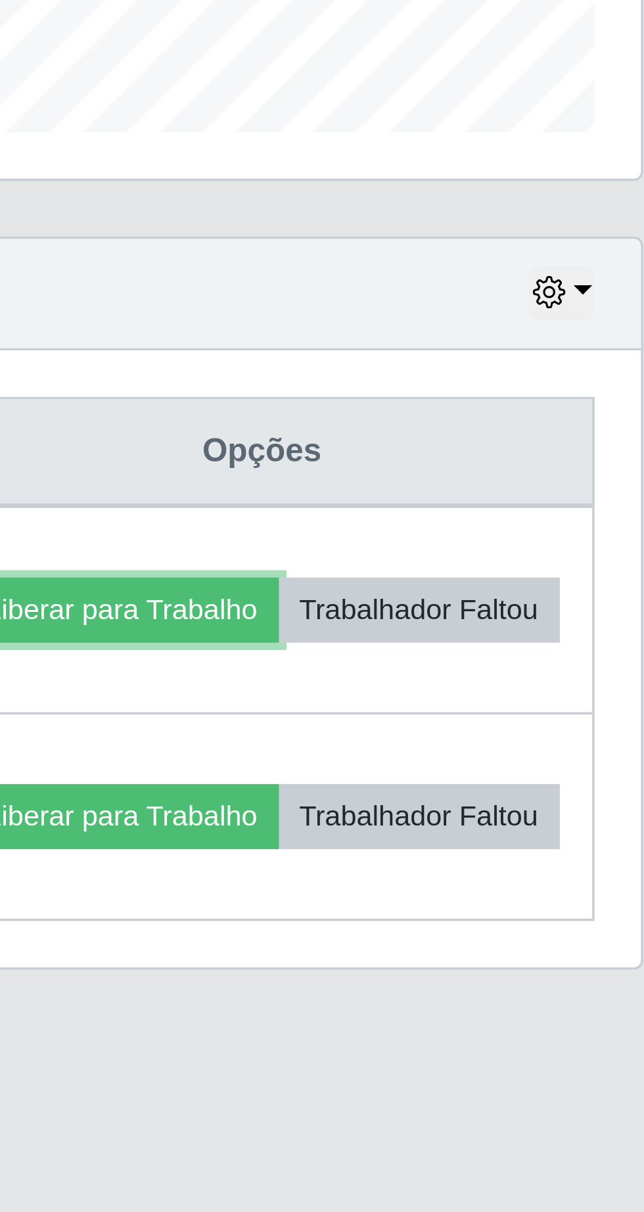
click at [520, 604] on button "Liberar para Trabalho" at bounding box center [476, 605] width 89 height 18
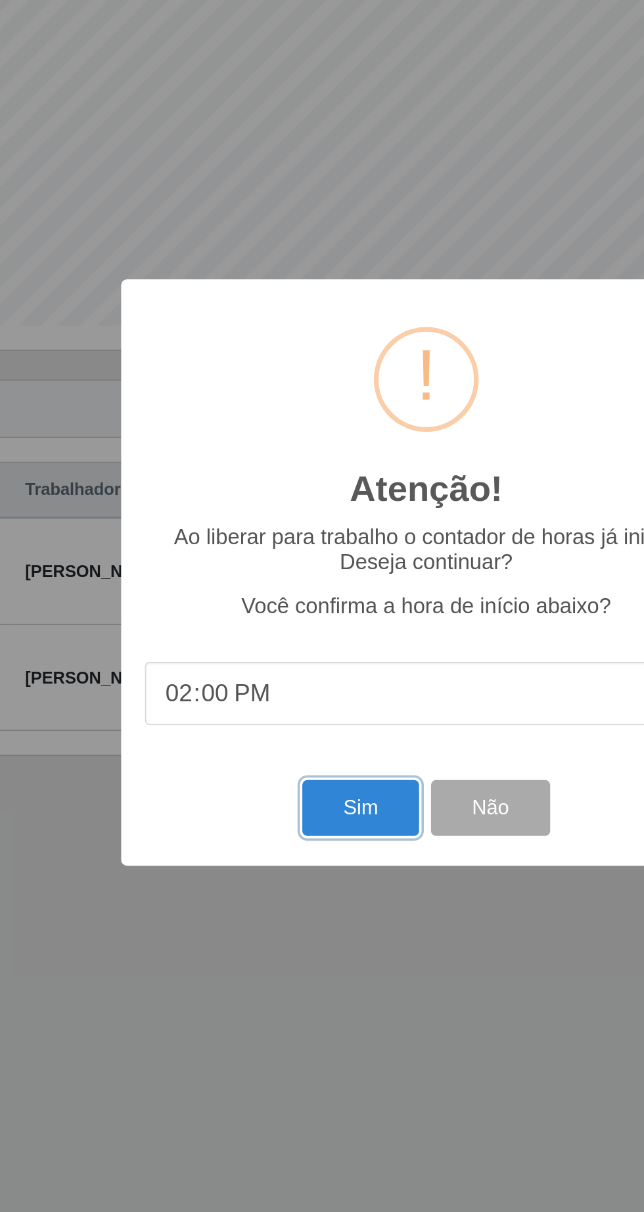
click at [275, 737] on button "Sim" at bounding box center [286, 735] width 64 height 31
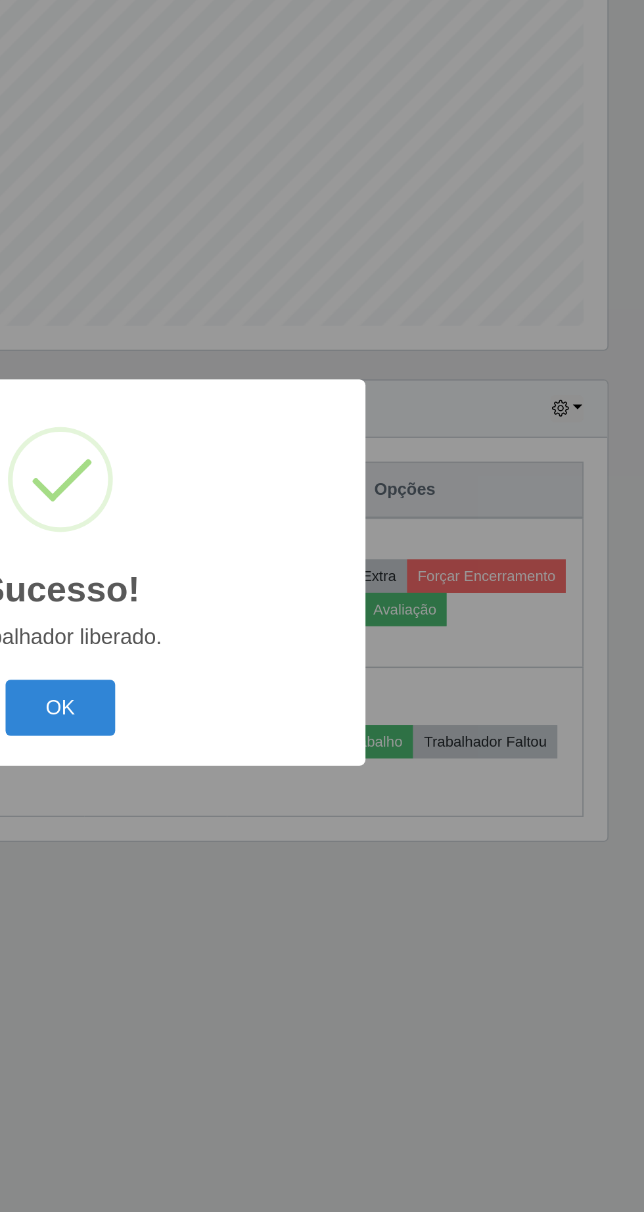
click at [334, 686] on button "OK" at bounding box center [322, 680] width 61 height 31
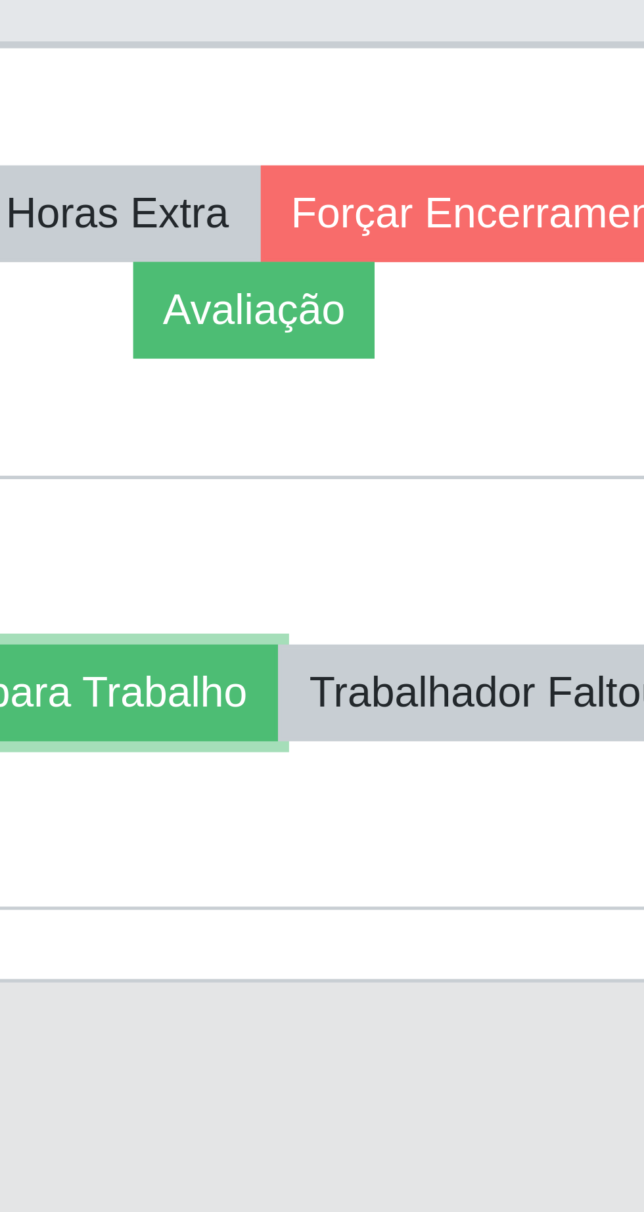
click at [516, 690] on button "Liberar para Trabalho" at bounding box center [472, 699] width 89 height 18
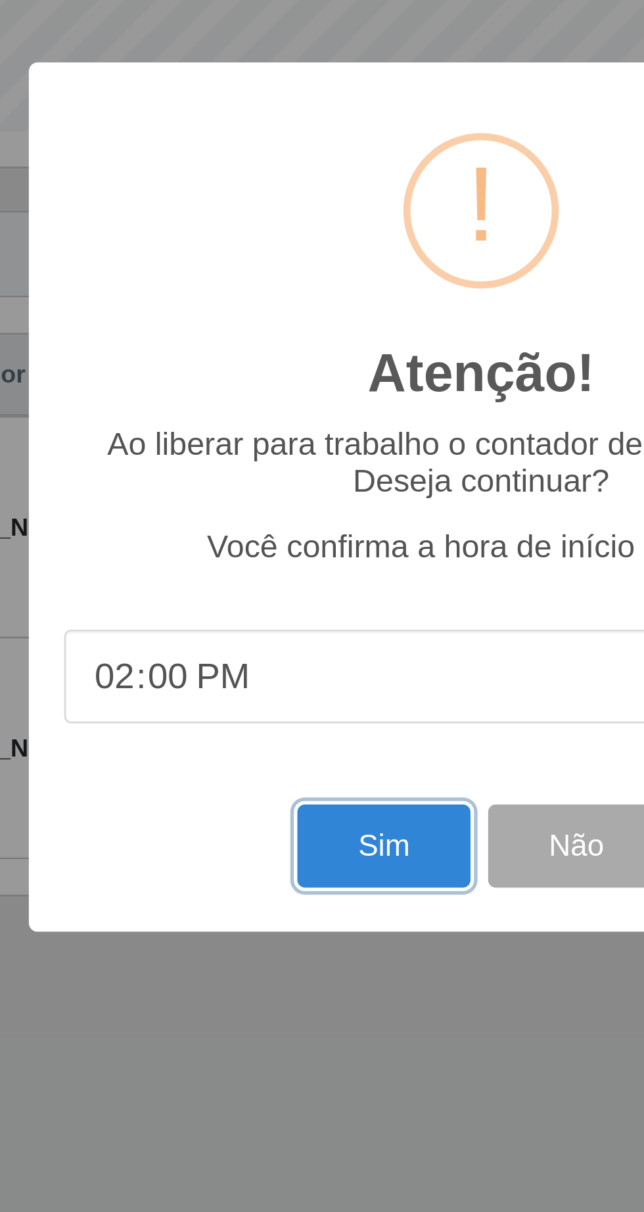
click at [278, 740] on button "Sim" at bounding box center [286, 735] width 64 height 31
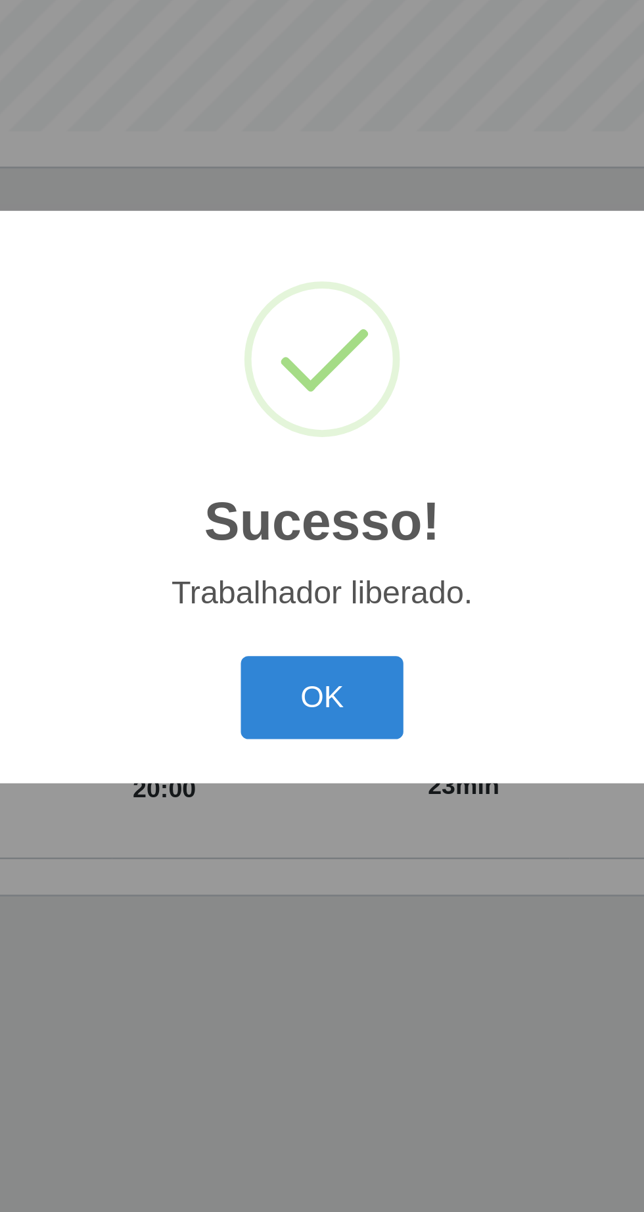
click at [319, 687] on button "OK" at bounding box center [322, 680] width 61 height 31
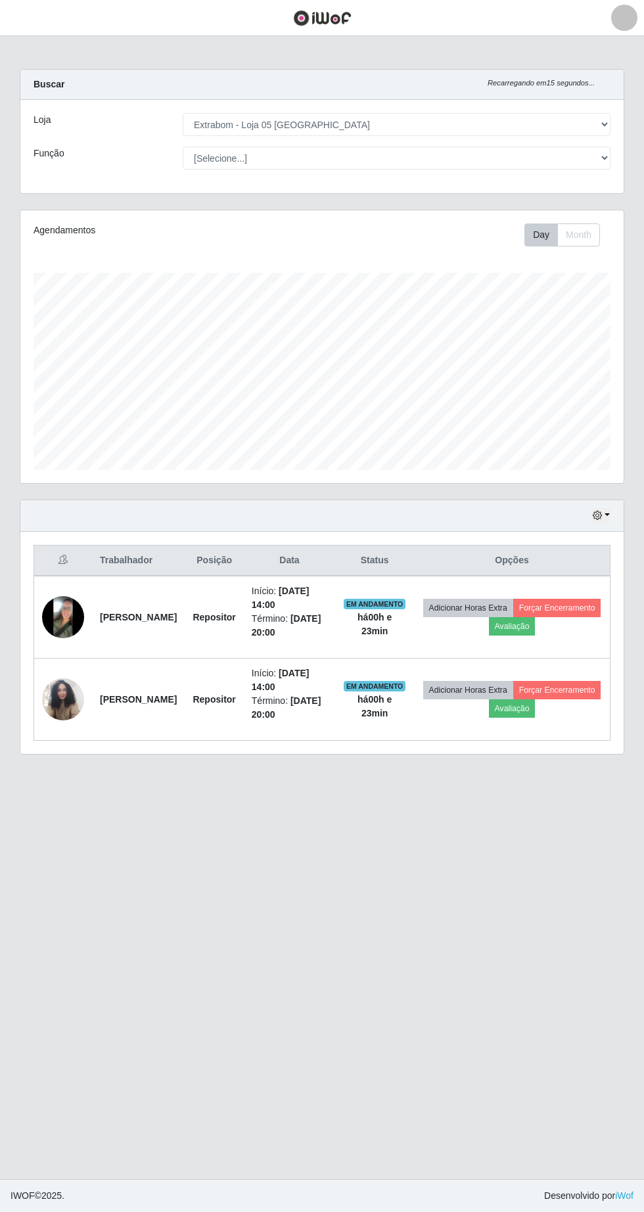
scroll to position [8, 0]
